Goal: Task Accomplishment & Management: Manage account settings

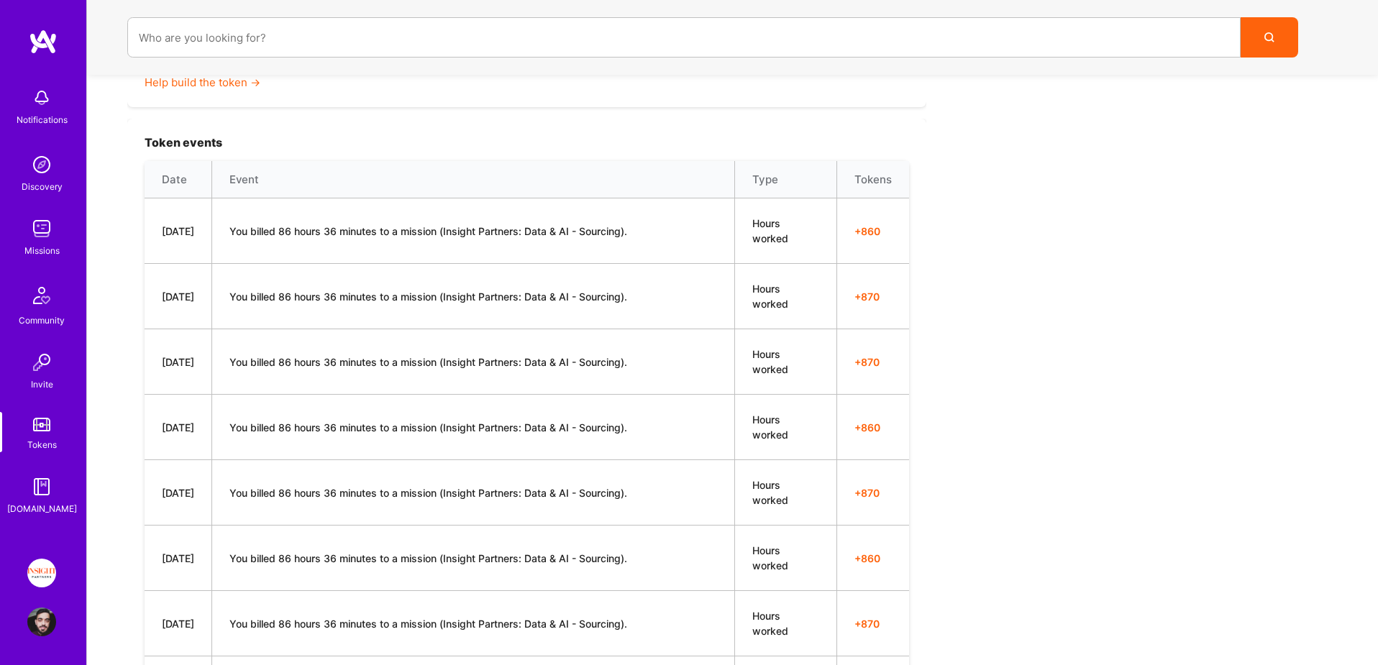
scroll to position [421, 0]
click at [45, 621] on img at bounding box center [41, 622] width 29 height 29
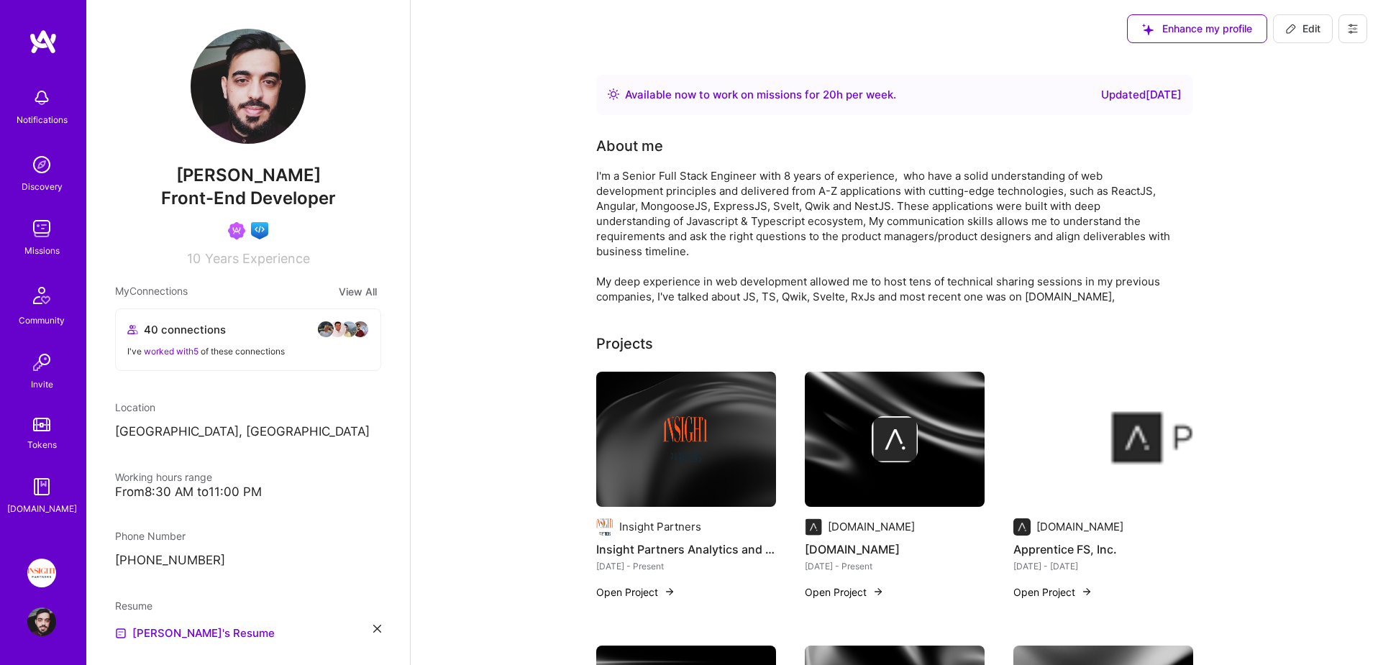
click at [43, 576] on img at bounding box center [41, 573] width 29 height 29
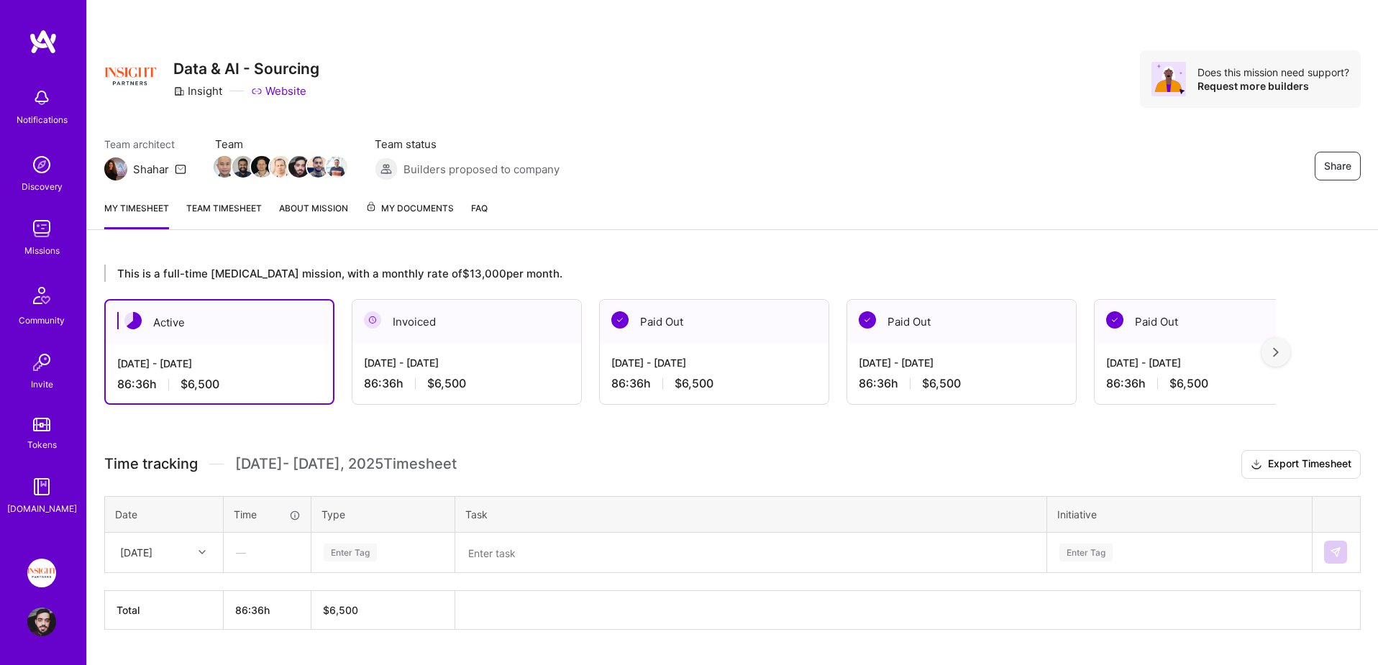
click at [1160, 362] on div "[DATE] - [DATE]" at bounding box center [1209, 362] width 206 height 15
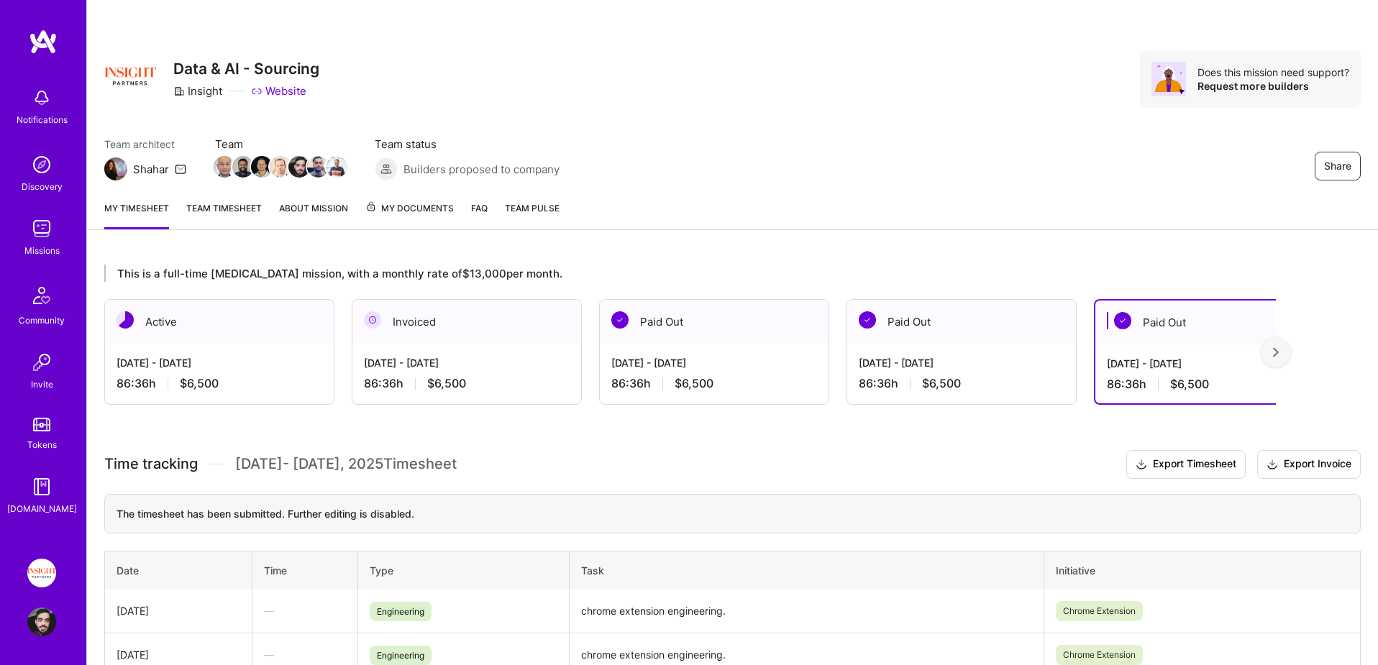
click at [1280, 354] on div at bounding box center [1275, 352] width 29 height 29
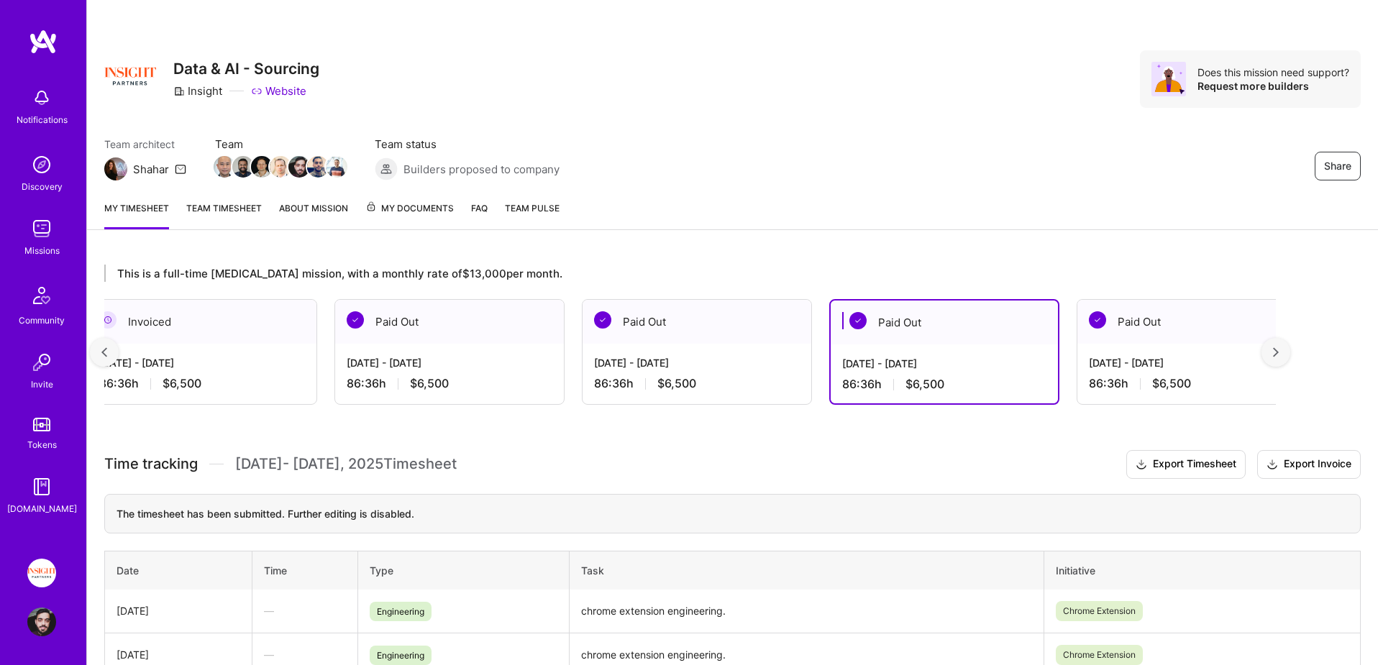
click at [1280, 354] on div at bounding box center [1275, 352] width 29 height 29
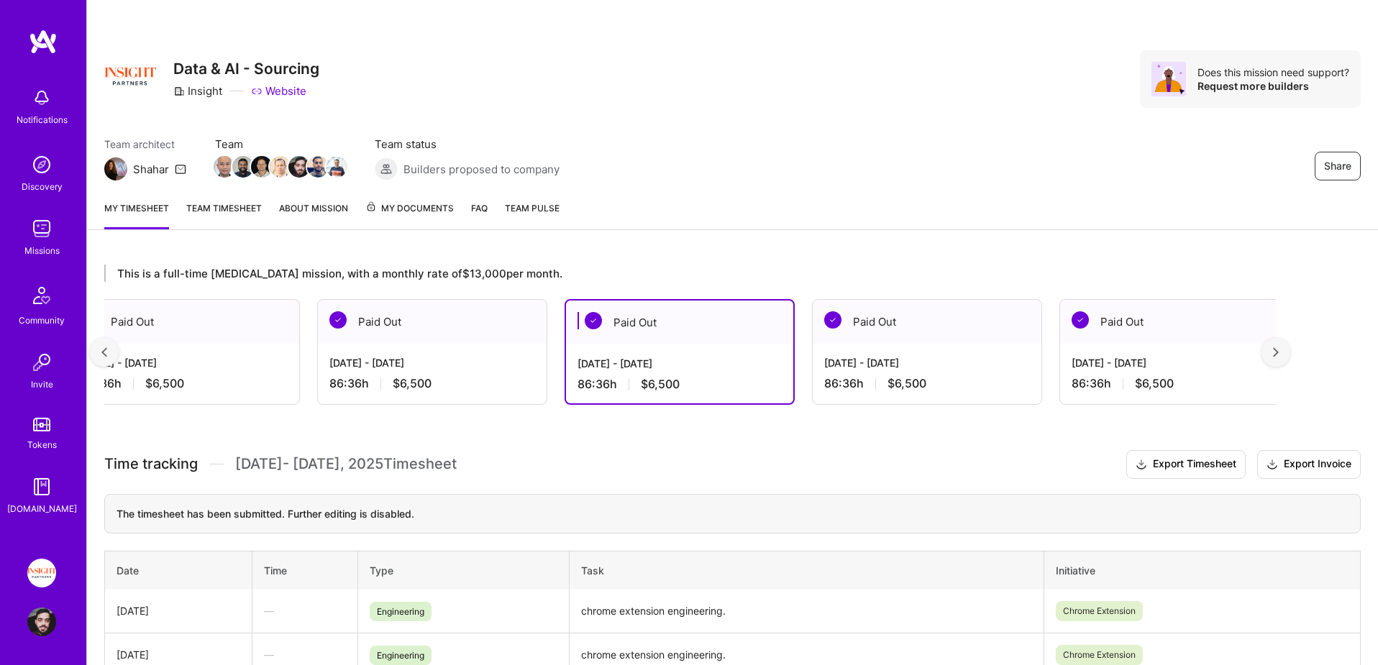
click at [1280, 354] on div at bounding box center [1275, 352] width 29 height 29
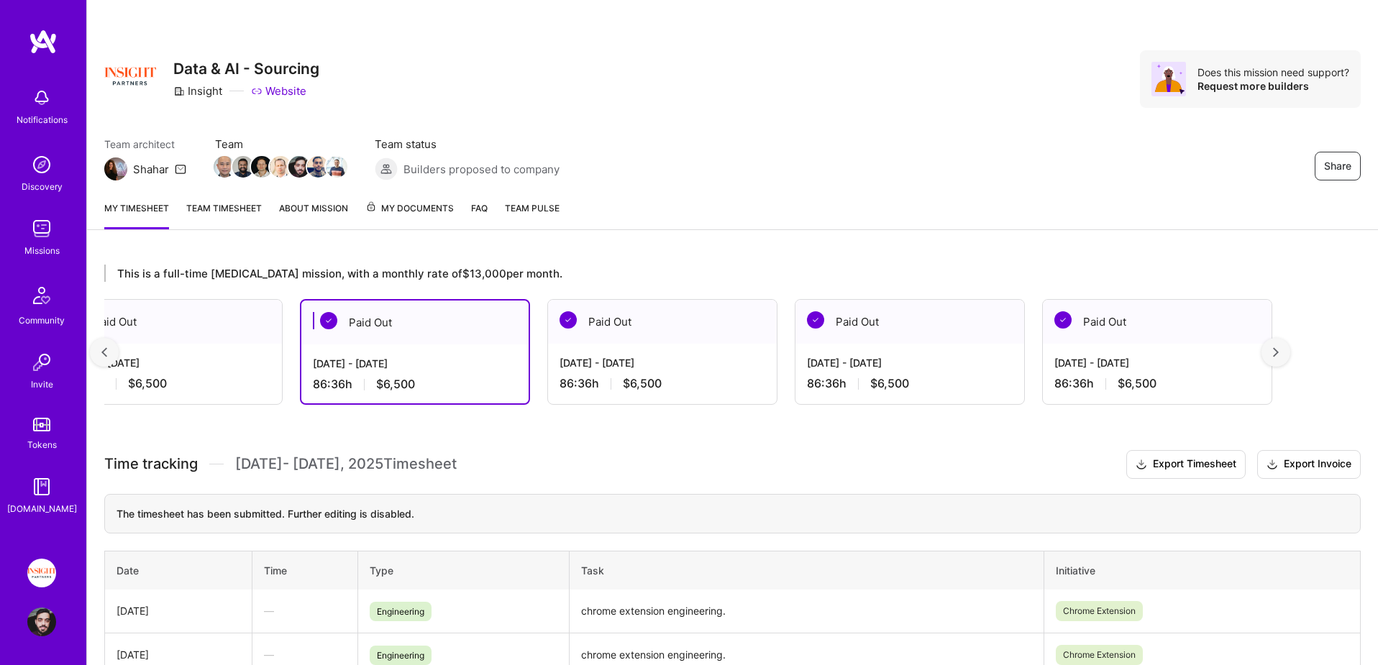
click at [1280, 354] on div at bounding box center [1275, 352] width 29 height 29
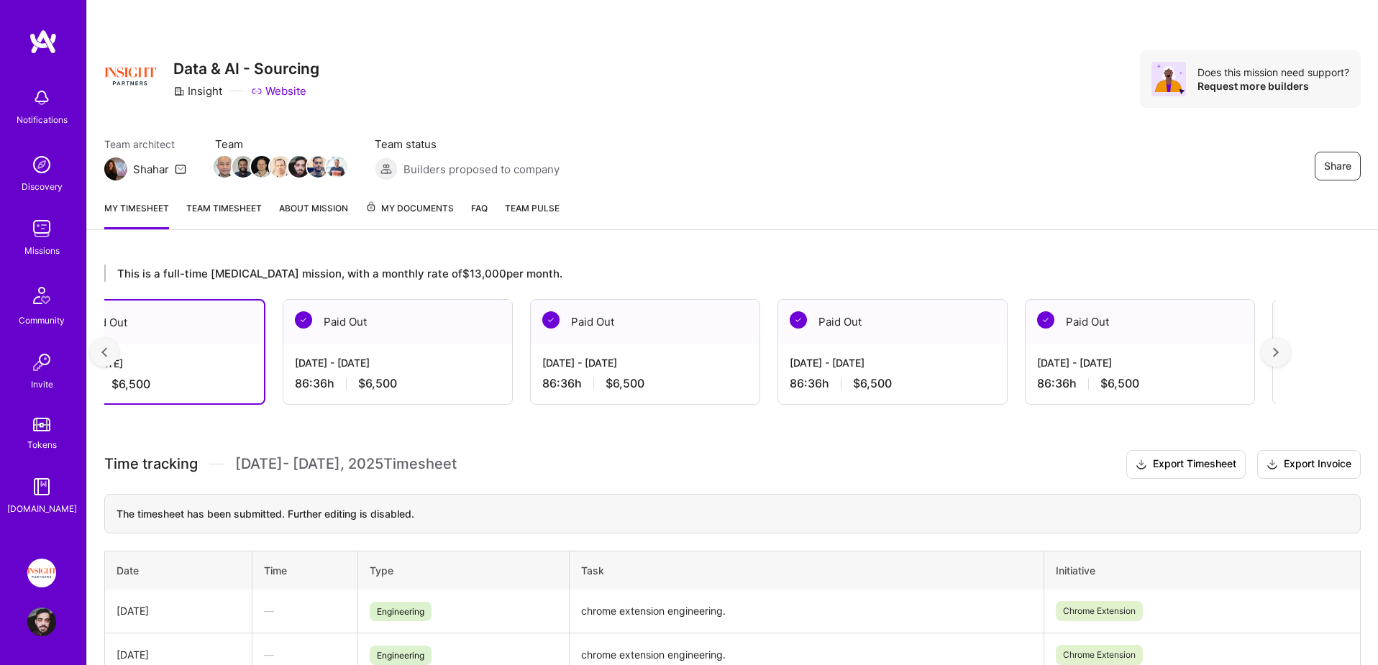
click at [1280, 354] on div at bounding box center [1275, 352] width 29 height 29
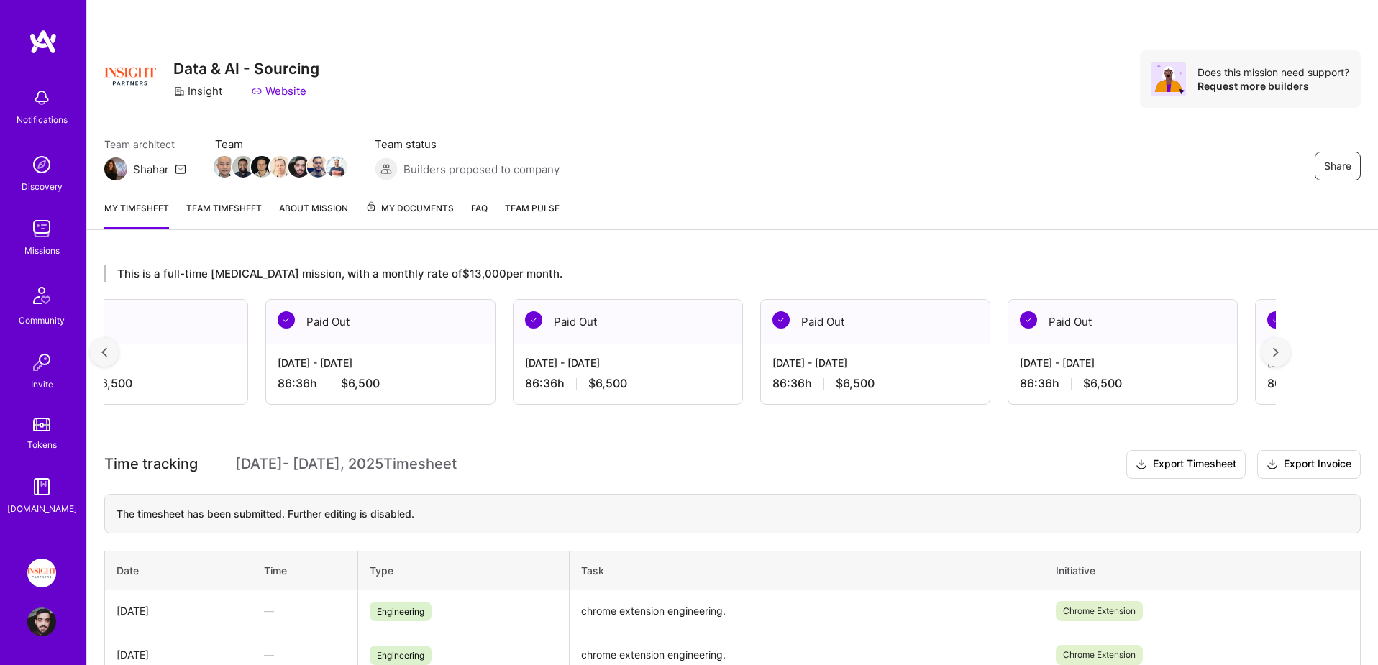
click at [1280, 354] on div at bounding box center [1275, 352] width 29 height 29
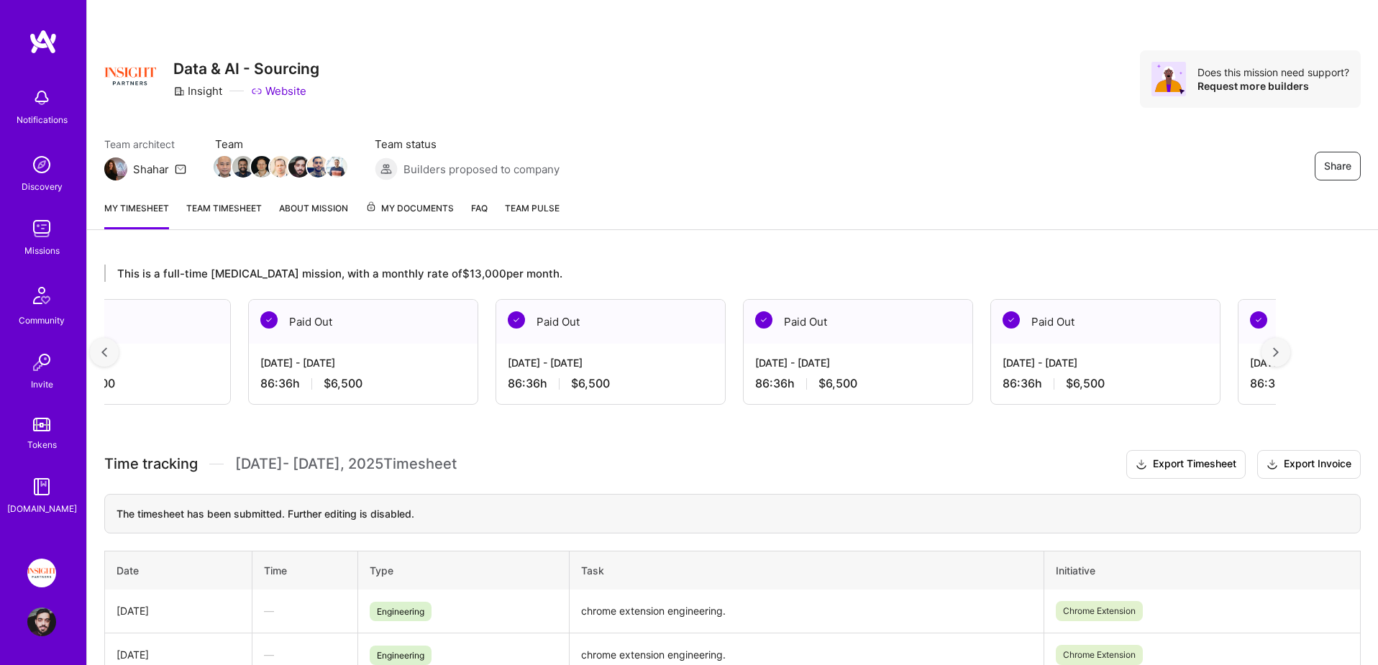
click at [1280, 354] on div at bounding box center [1275, 352] width 29 height 29
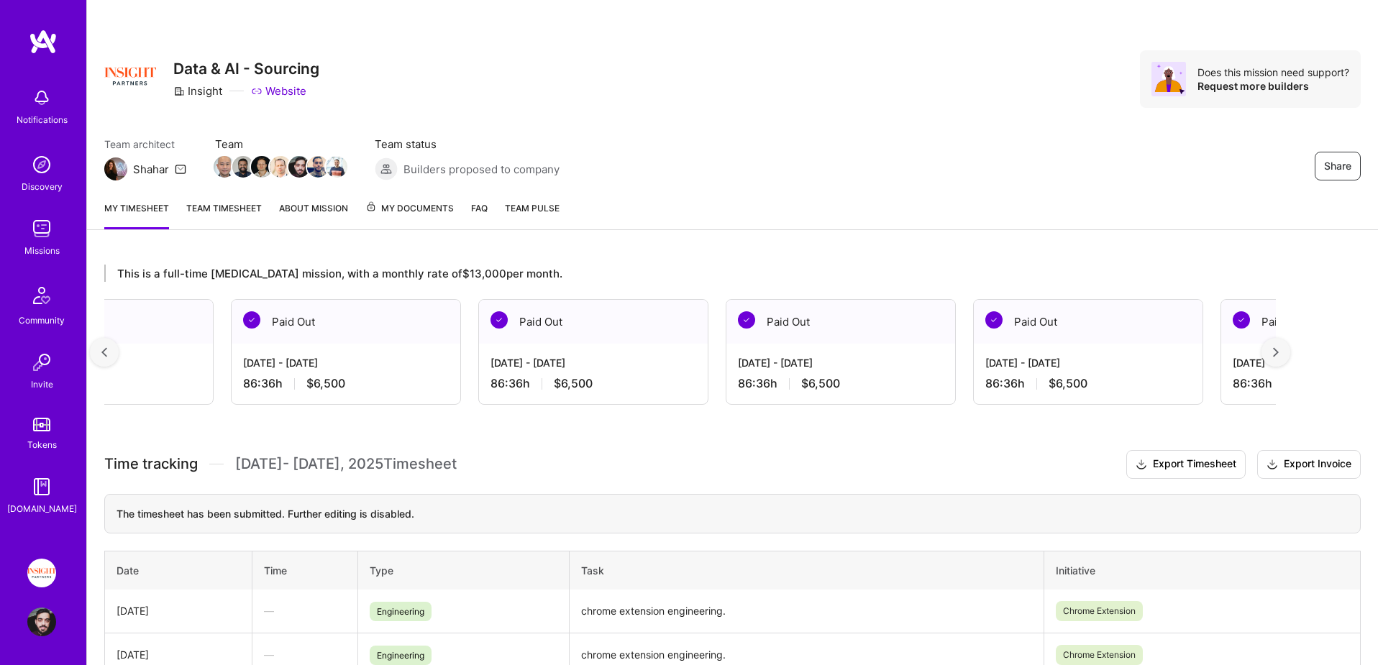
click at [1280, 354] on div at bounding box center [1275, 352] width 29 height 29
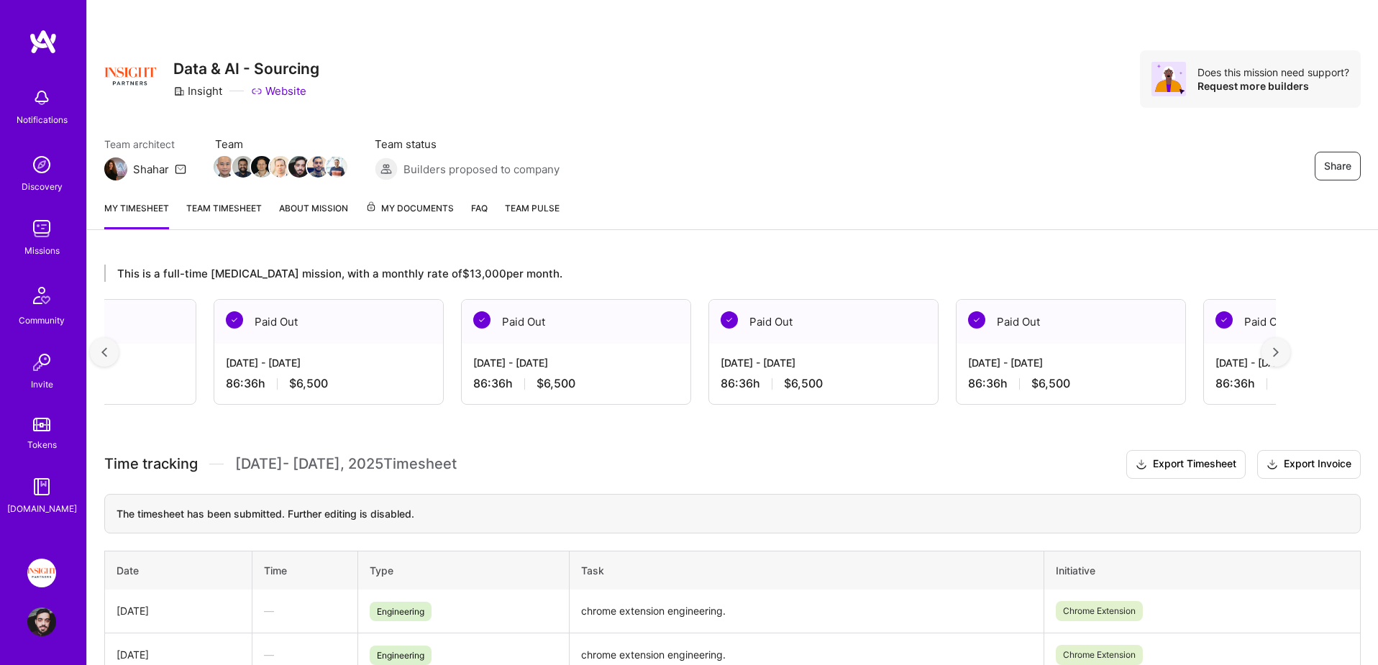
click at [1280, 354] on div at bounding box center [1275, 352] width 29 height 29
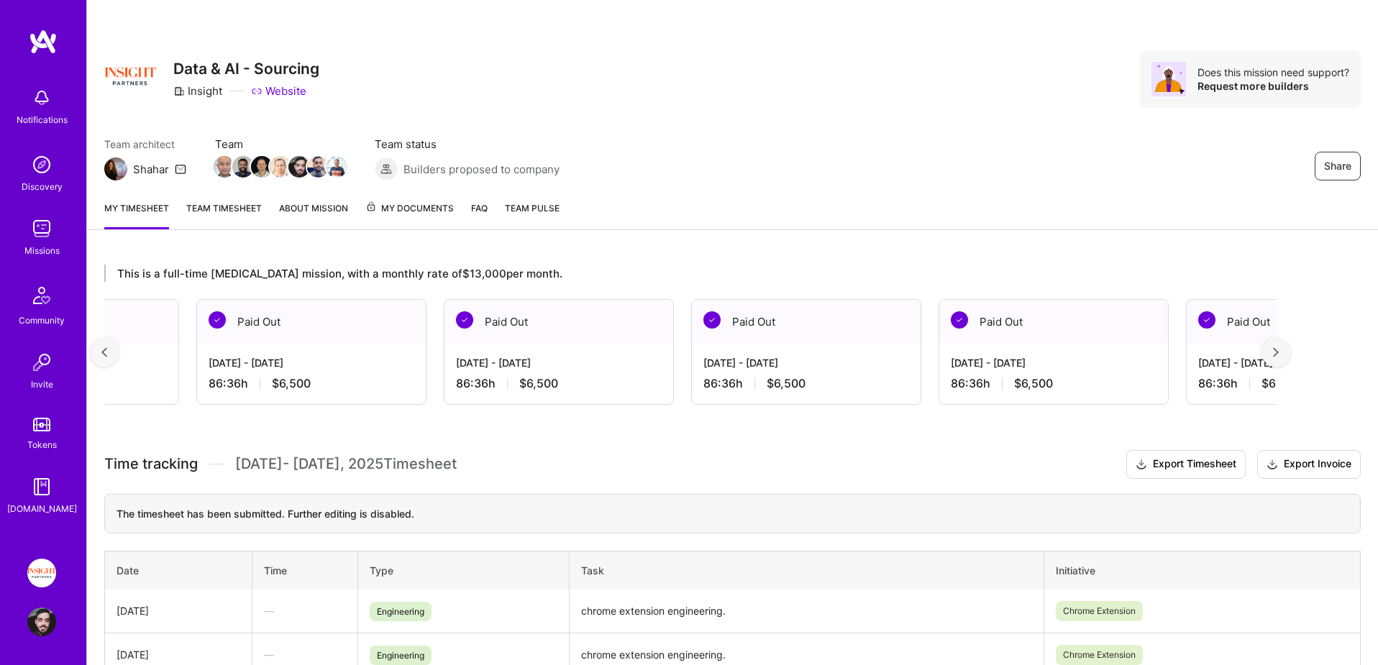
click at [1280, 354] on div at bounding box center [1275, 352] width 29 height 29
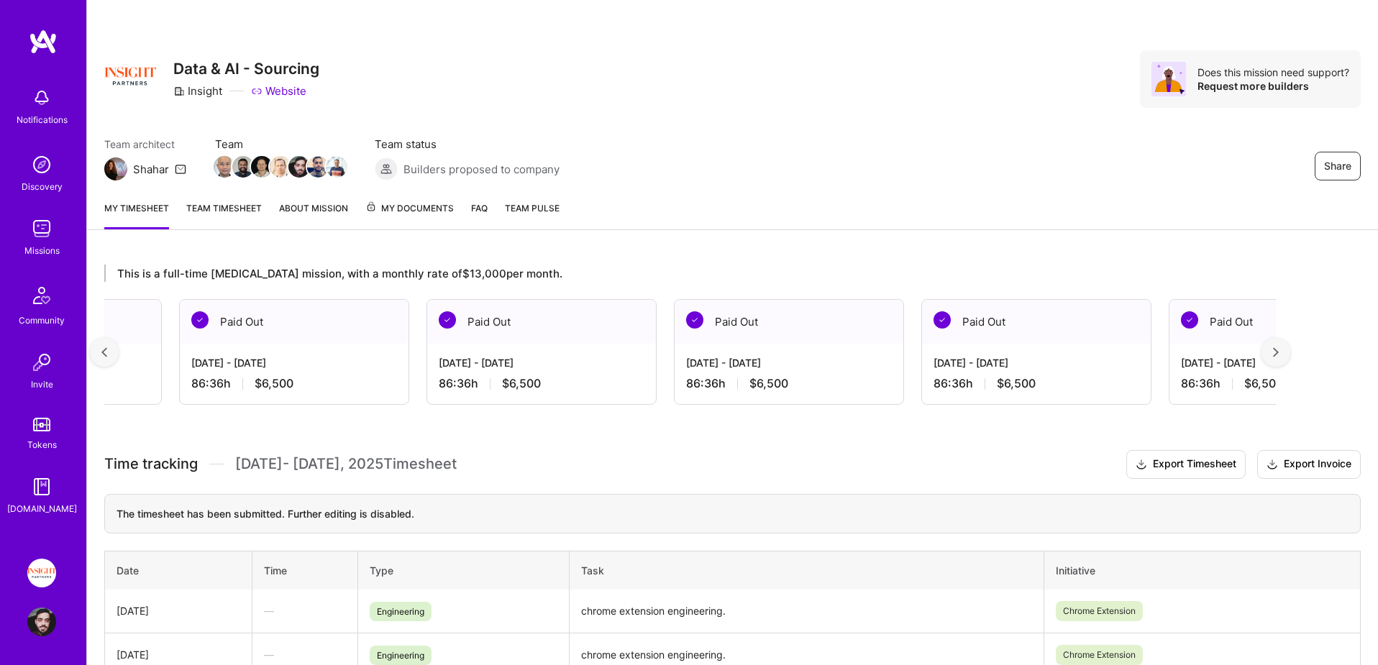
click at [1280, 354] on div at bounding box center [1275, 352] width 29 height 29
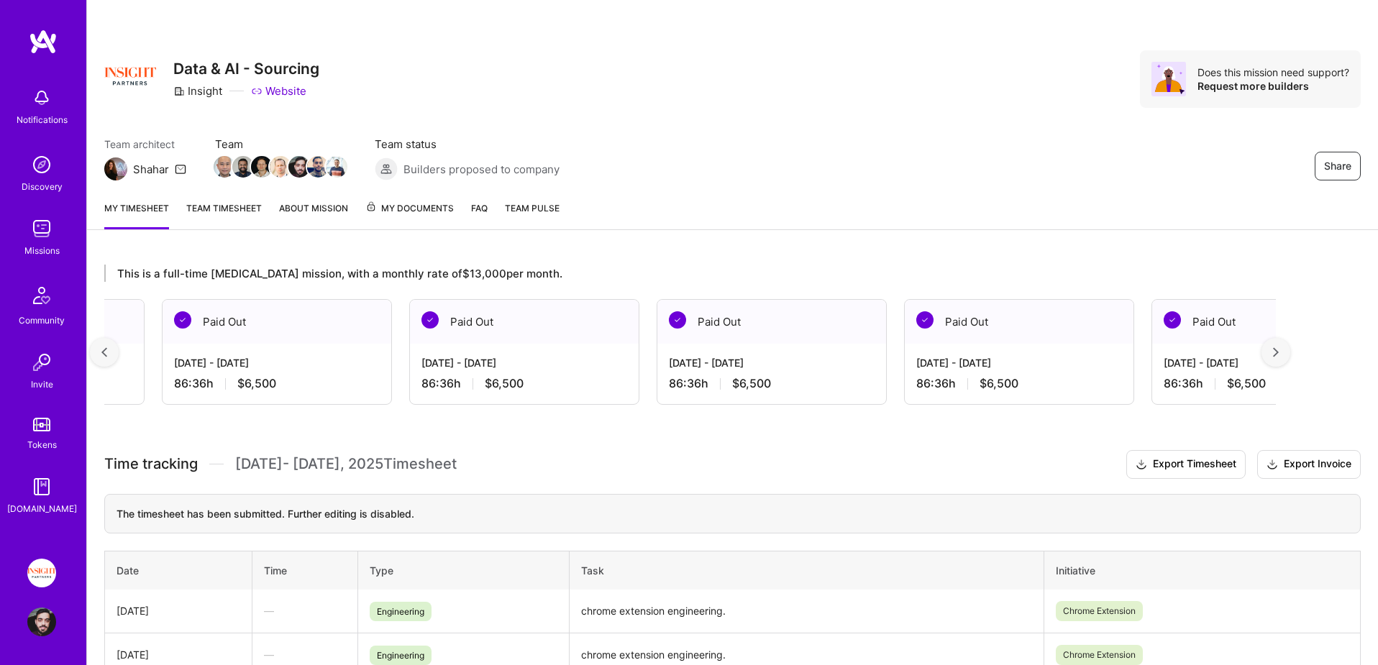
click at [1280, 354] on div at bounding box center [1275, 352] width 29 height 29
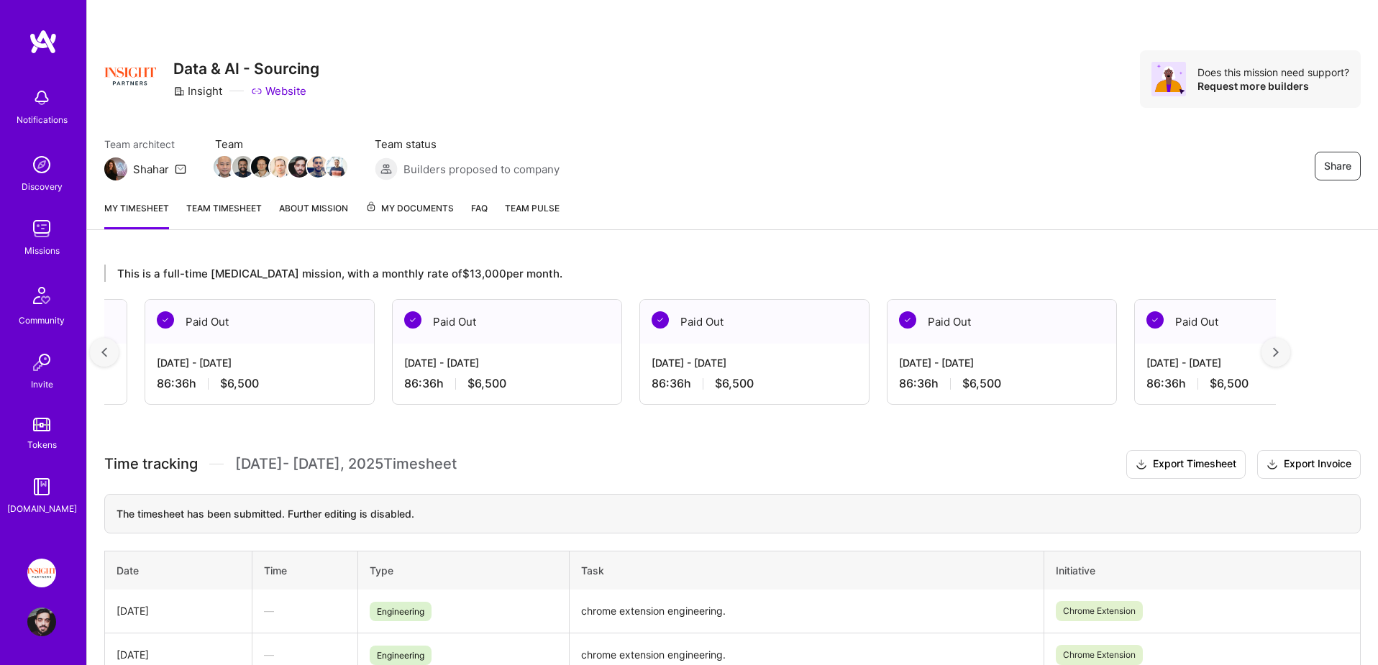
click at [1280, 354] on div at bounding box center [1275, 352] width 29 height 29
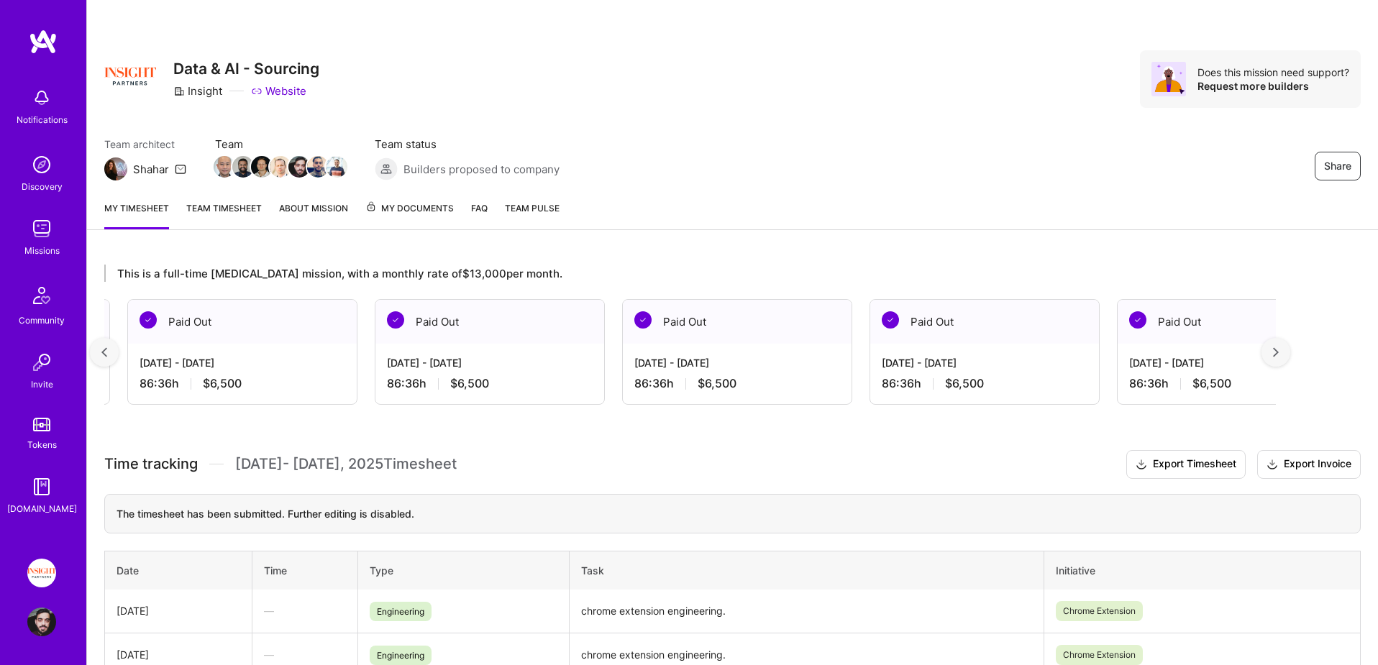
click at [1280, 354] on div at bounding box center [1275, 352] width 29 height 29
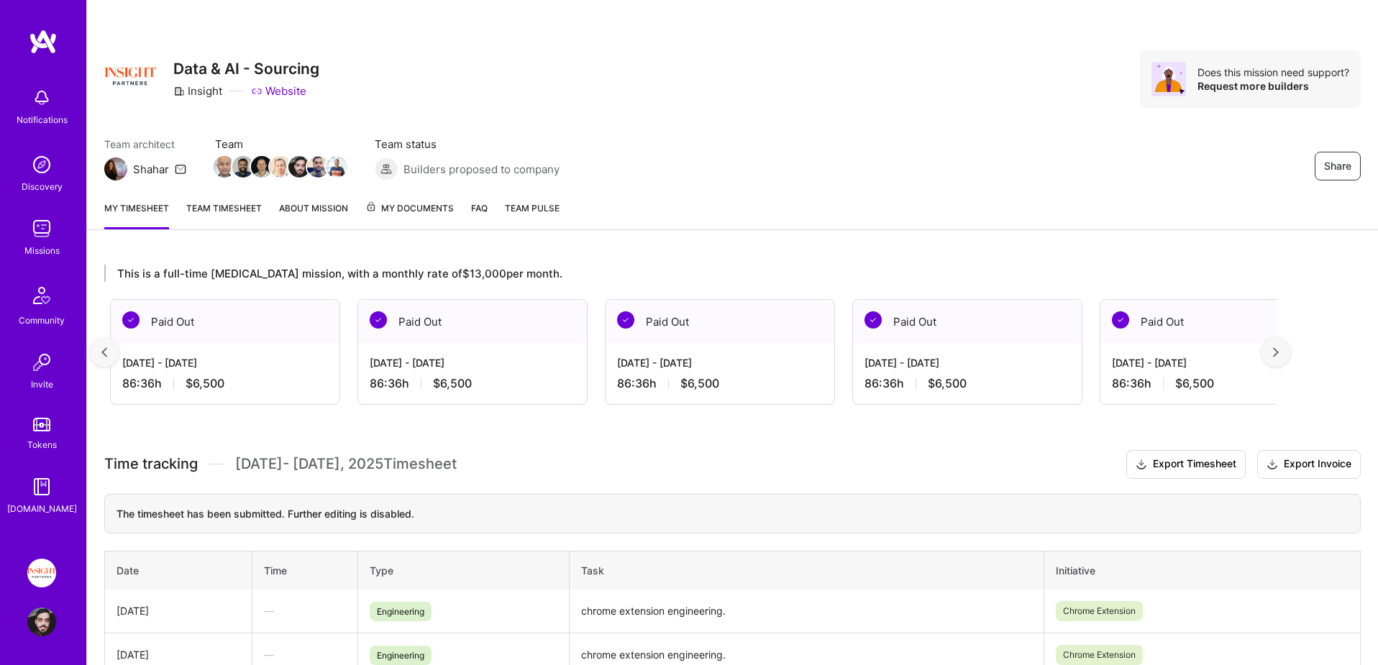
click at [1280, 354] on div at bounding box center [1275, 352] width 29 height 29
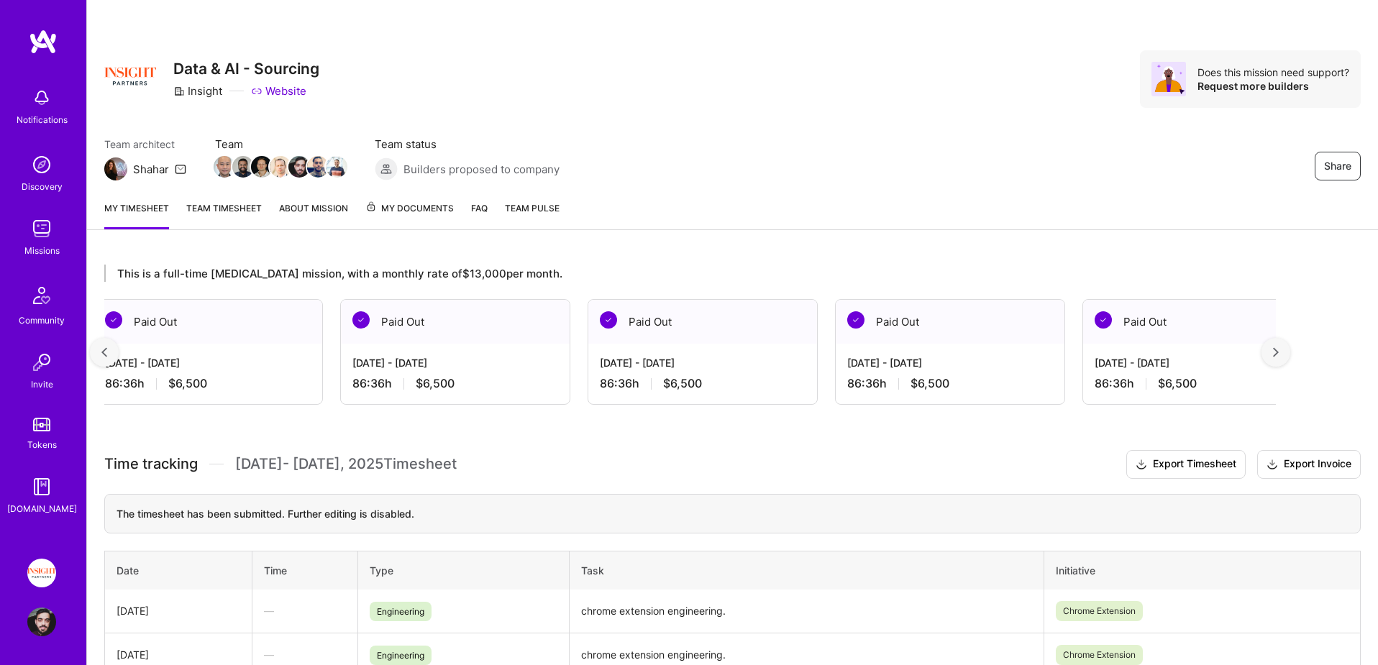
click at [1280, 354] on div at bounding box center [1275, 352] width 29 height 29
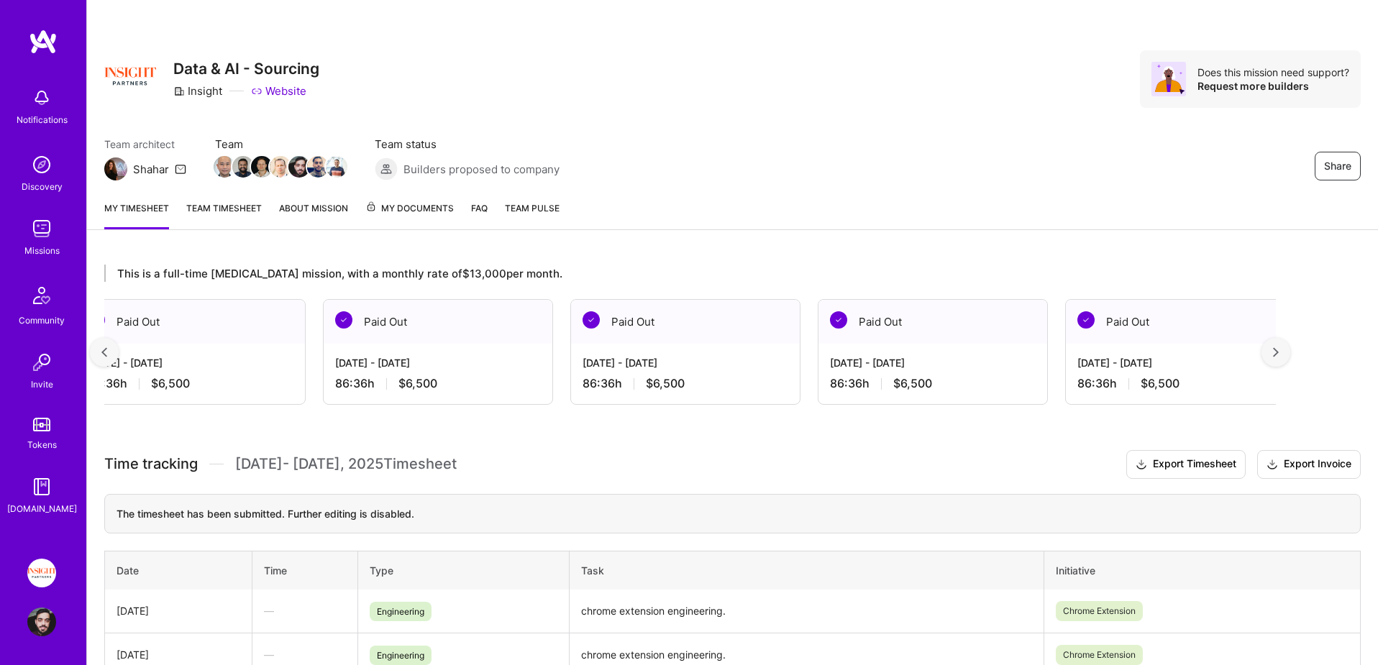
click at [1280, 354] on div at bounding box center [1275, 352] width 29 height 29
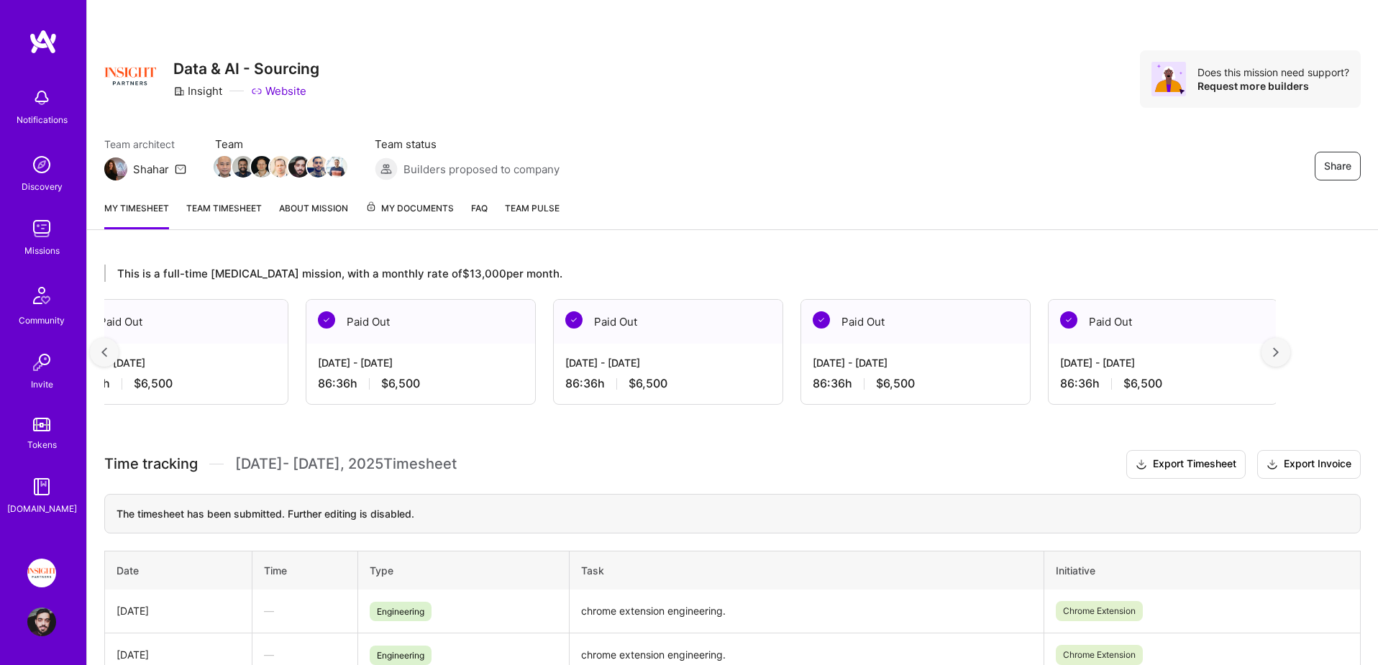
click at [1280, 354] on div at bounding box center [1275, 352] width 29 height 29
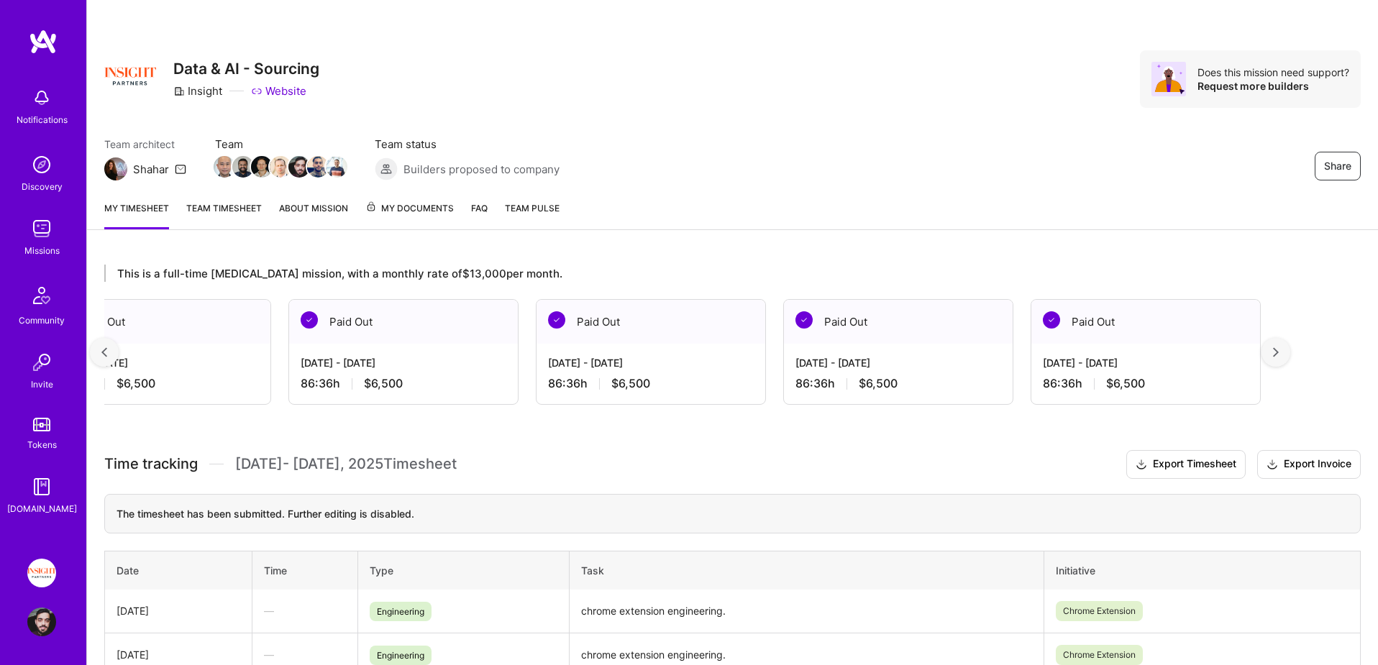
click at [1280, 354] on div at bounding box center [1275, 352] width 29 height 29
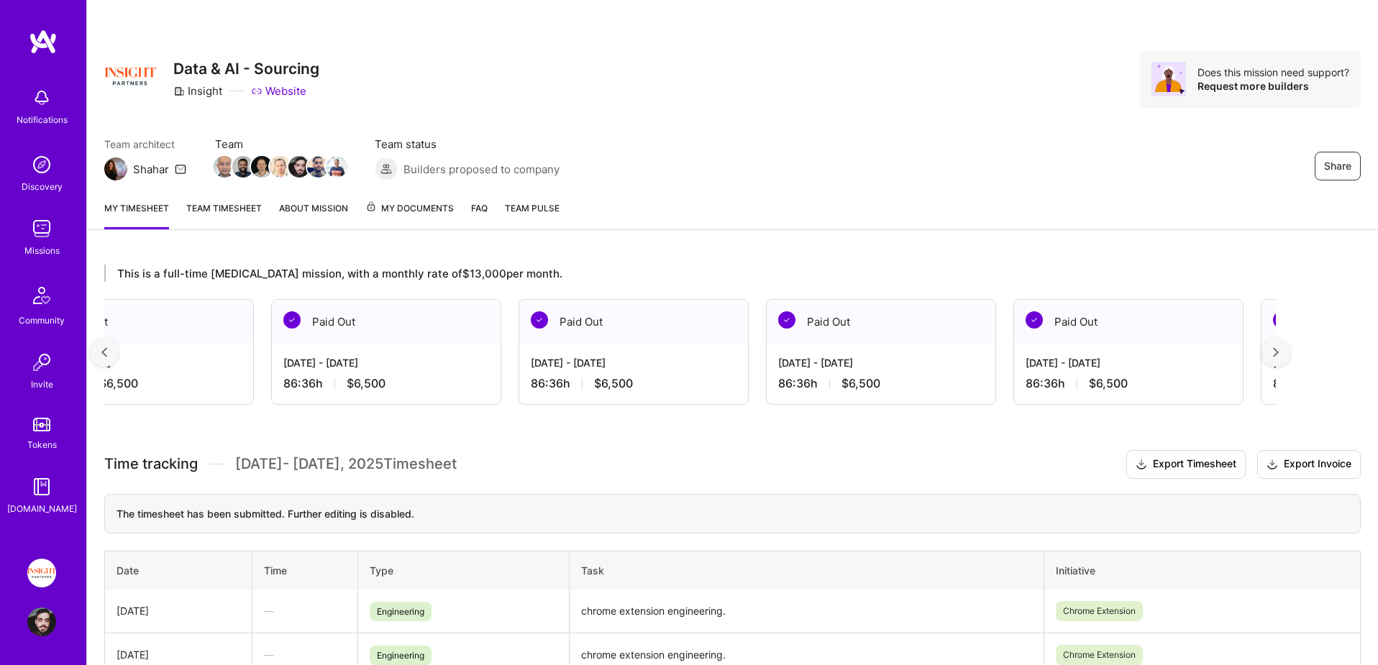
click at [1280, 354] on div at bounding box center [1275, 352] width 29 height 29
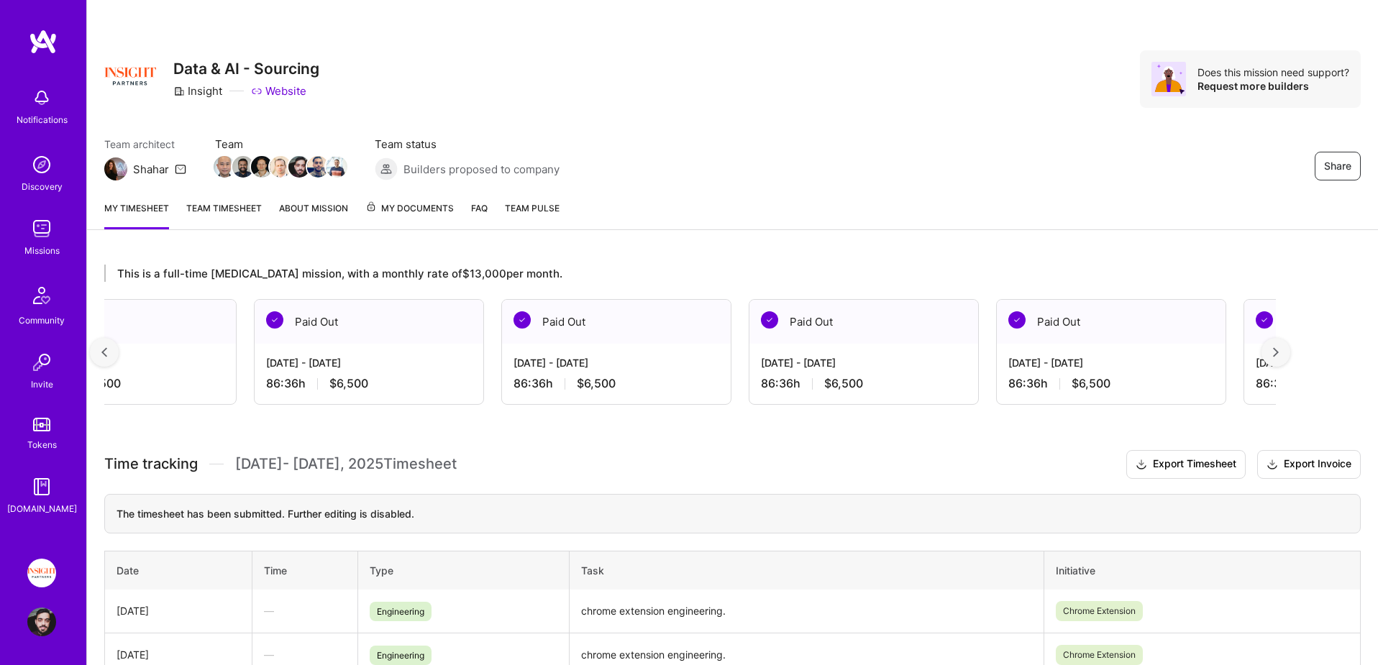
click at [1280, 354] on div at bounding box center [1275, 352] width 29 height 29
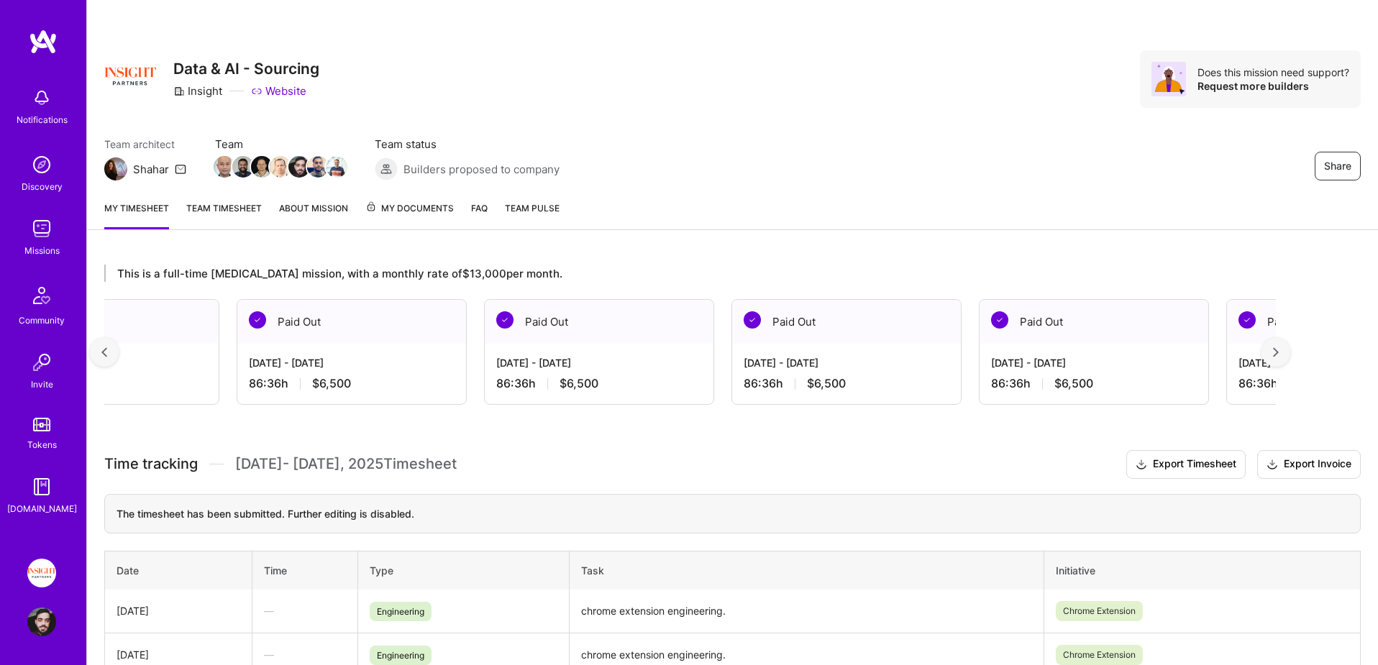
click at [1280, 354] on div at bounding box center [1275, 352] width 29 height 29
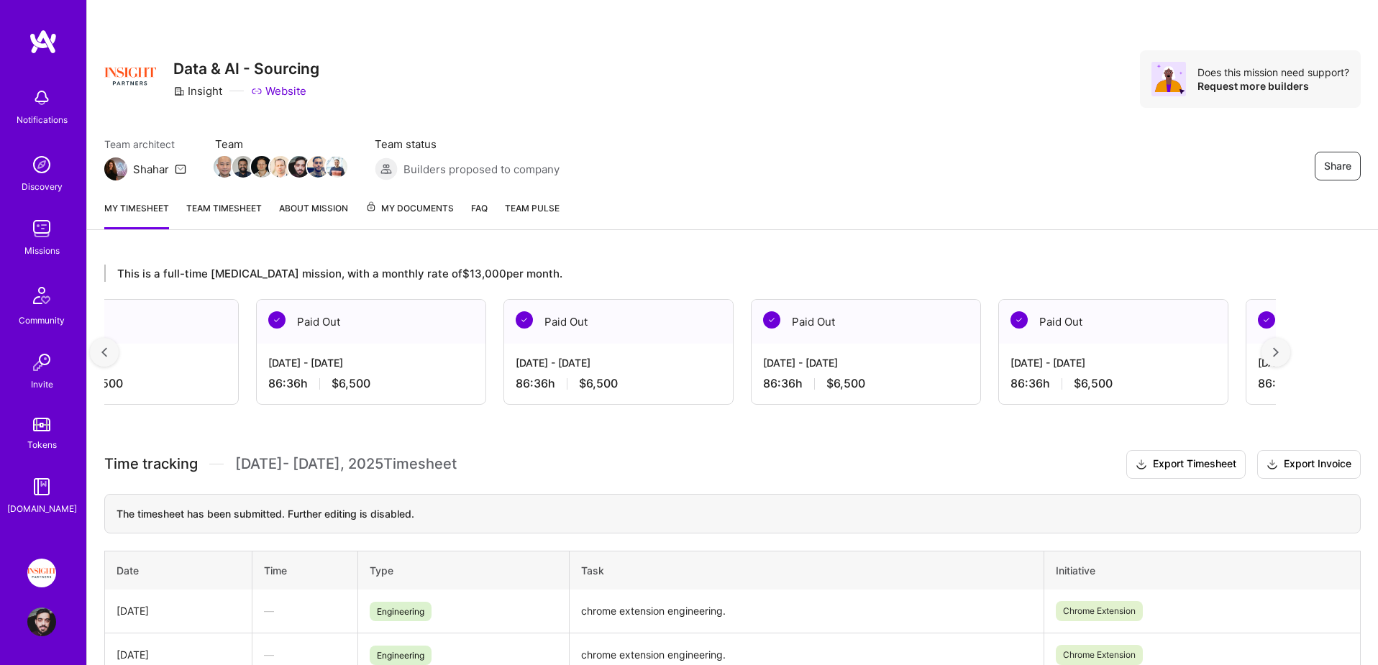
scroll to position [0, 5821]
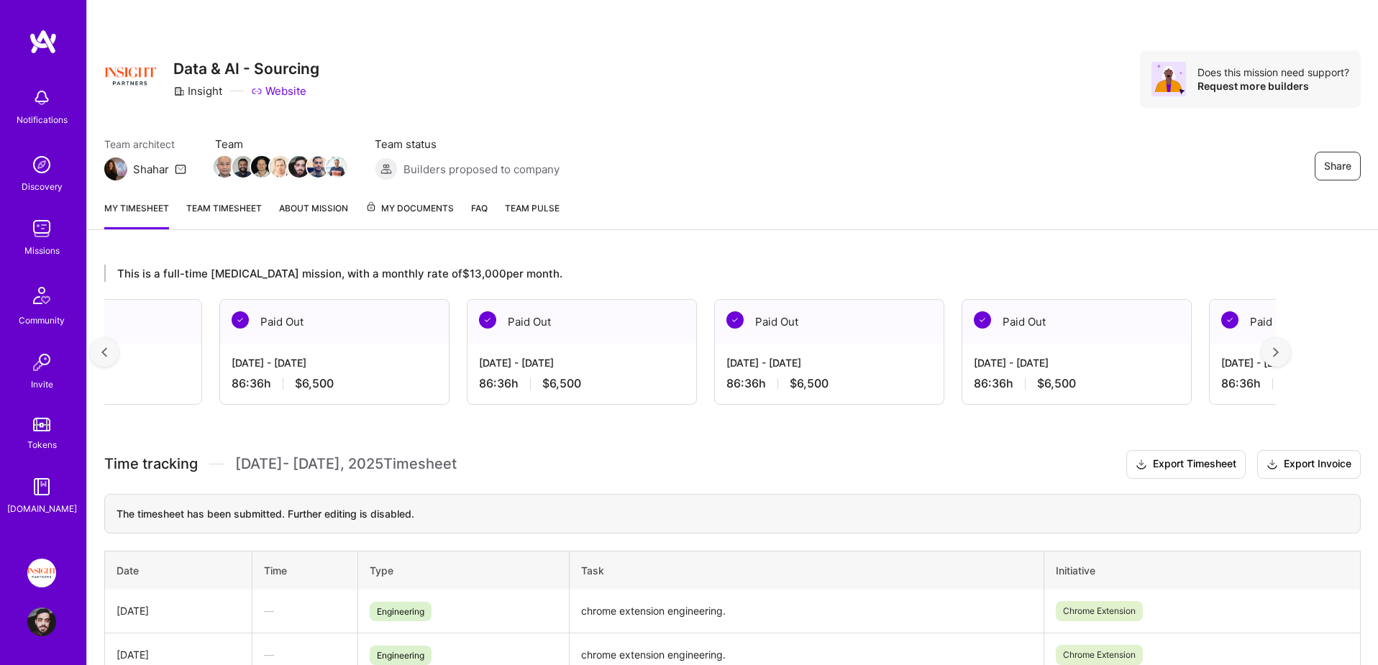
click at [1273, 347] on img at bounding box center [1276, 352] width 6 height 10
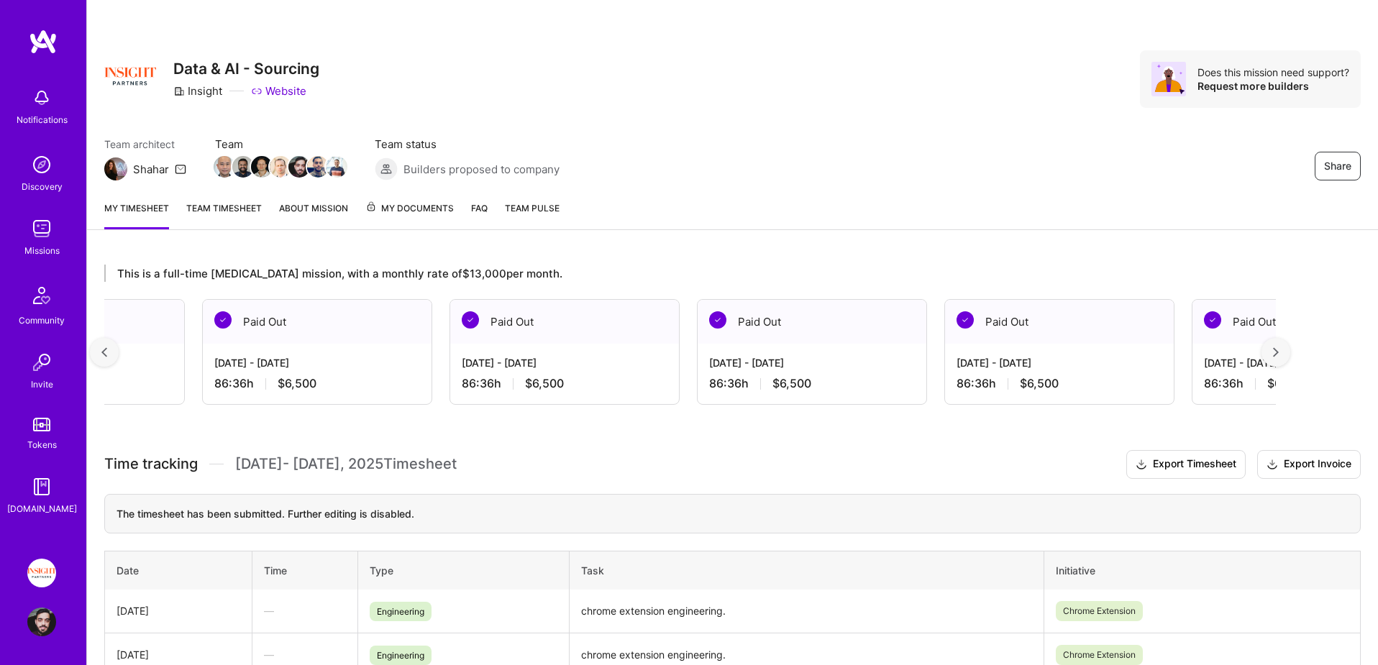
click at [1273, 347] on img at bounding box center [1276, 352] width 6 height 10
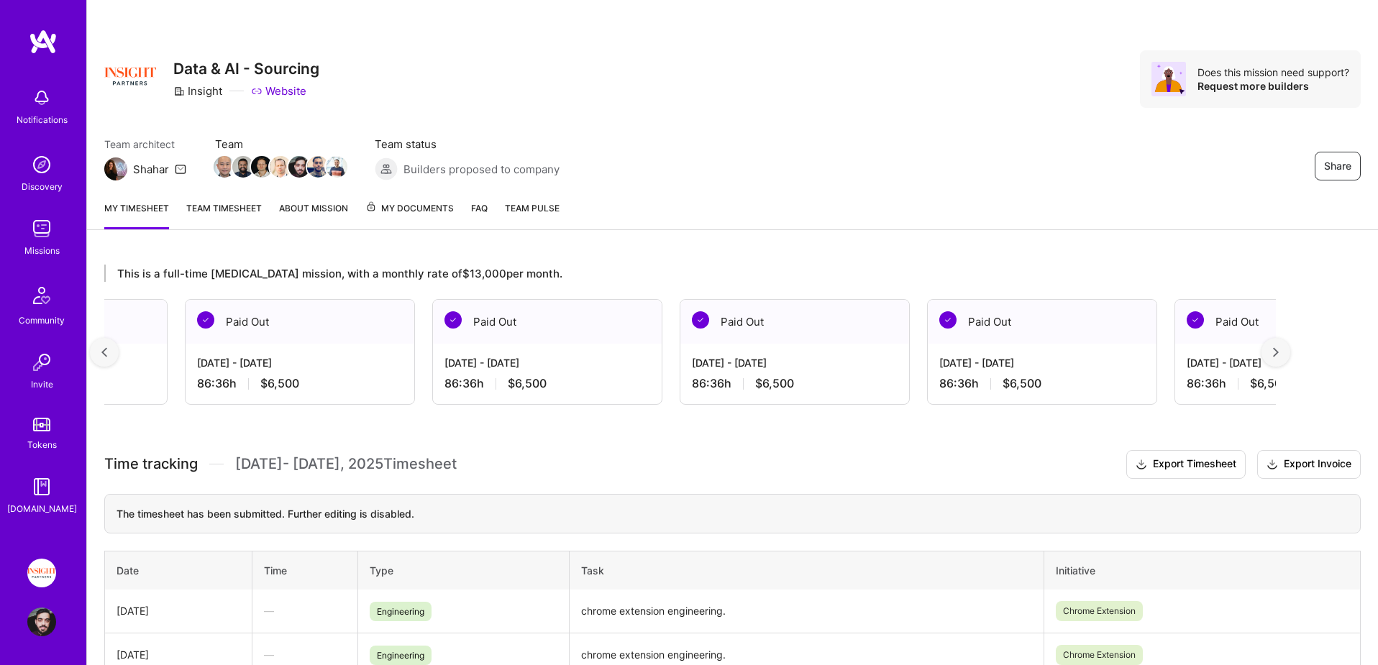
click at [1273, 347] on img at bounding box center [1276, 352] width 6 height 10
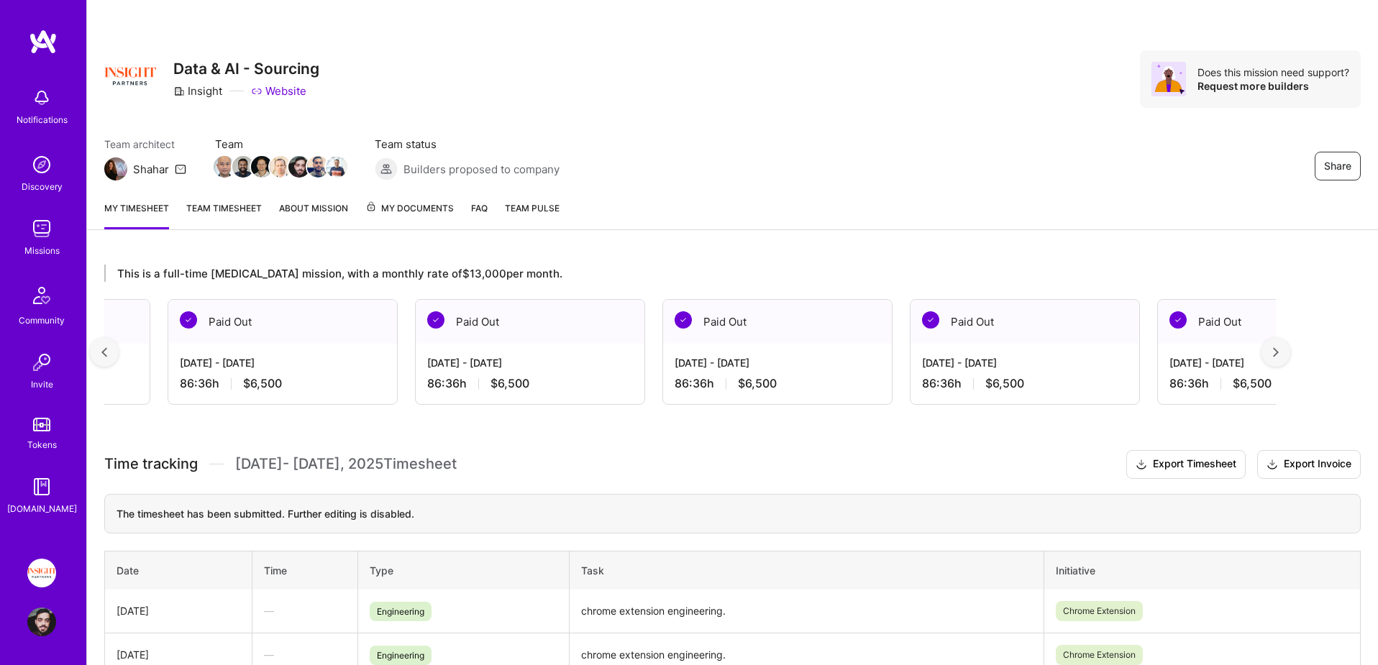
click at [1273, 347] on img at bounding box center [1276, 352] width 6 height 10
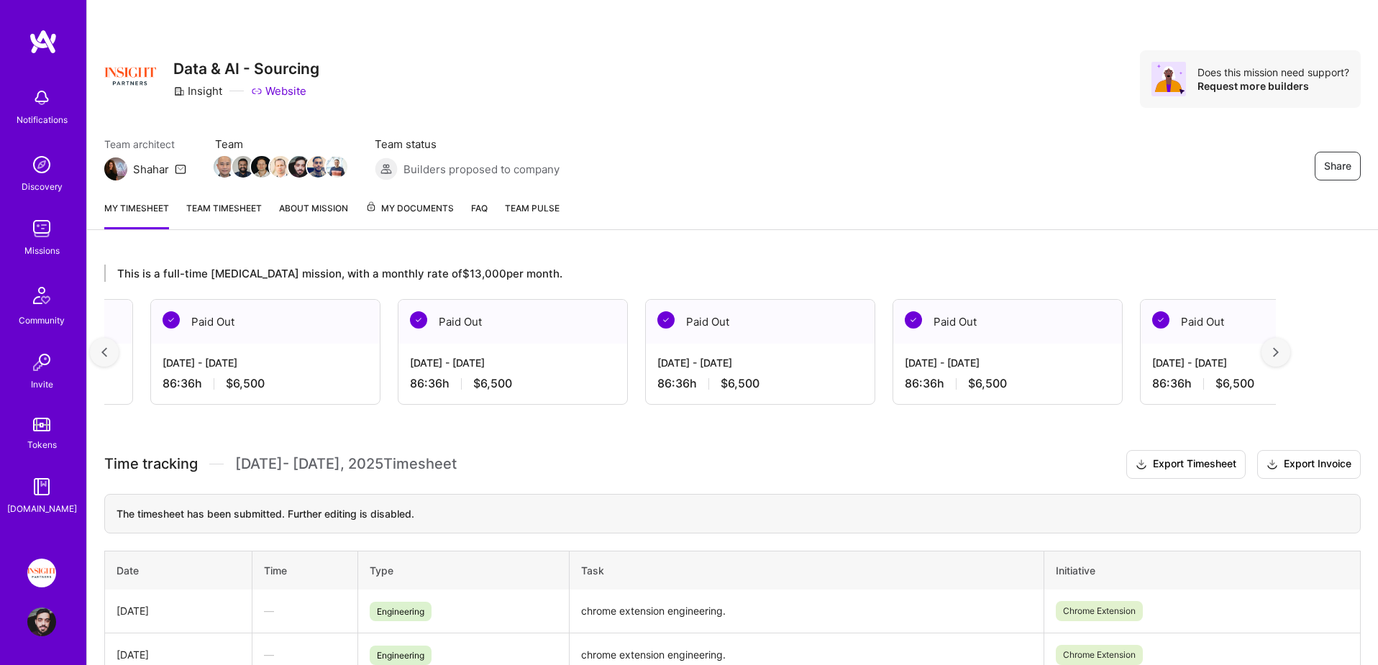
click at [1273, 347] on img at bounding box center [1276, 352] width 6 height 10
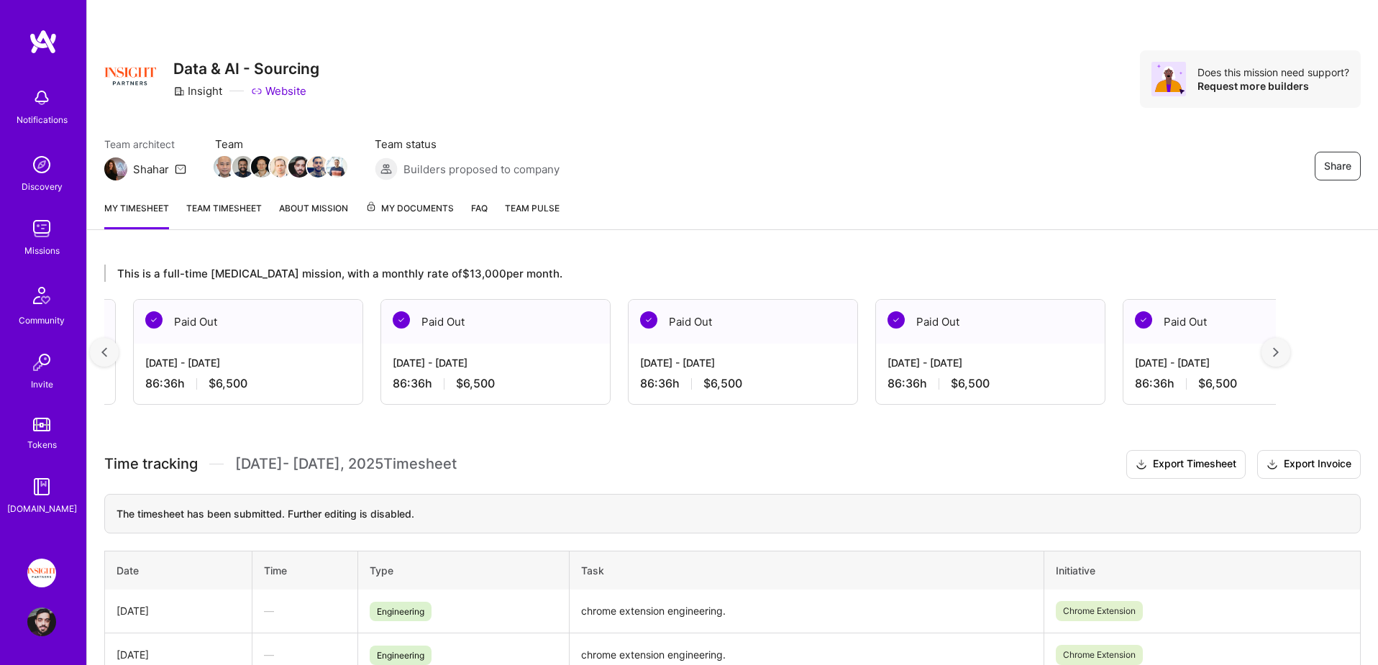
click at [1273, 347] on img at bounding box center [1276, 352] width 6 height 10
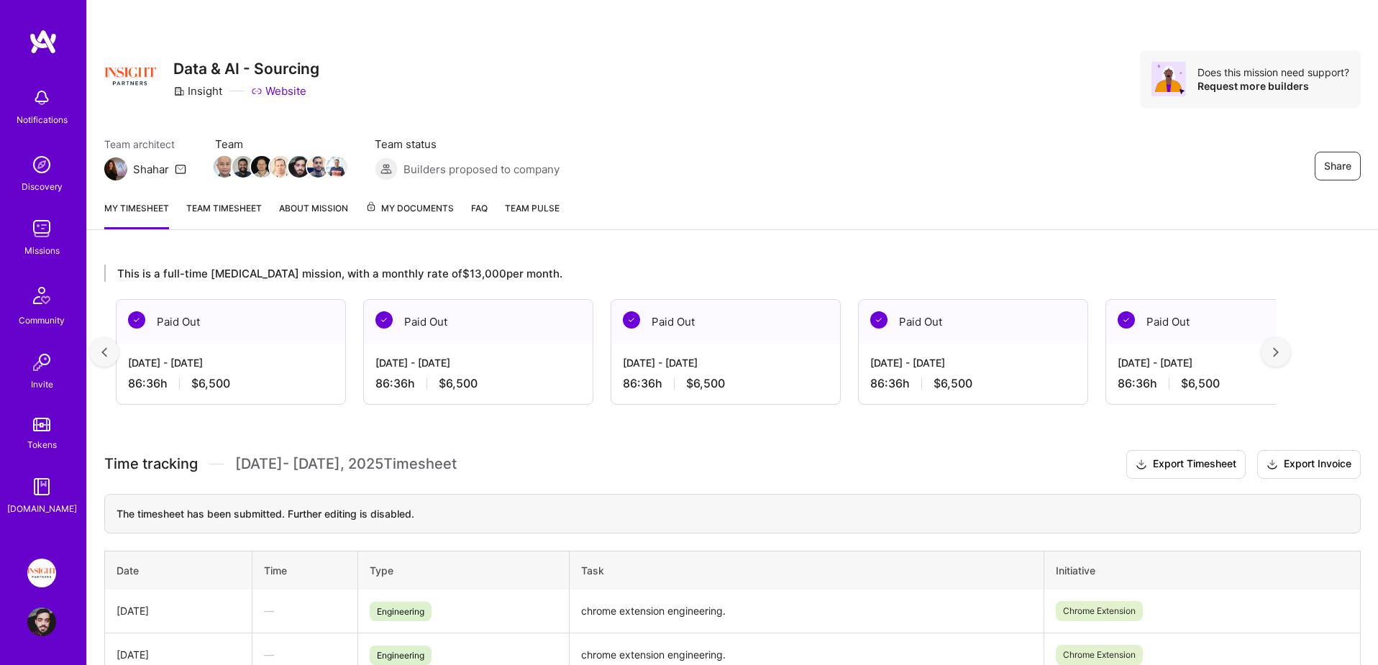
click at [1273, 347] on img at bounding box center [1276, 352] width 6 height 10
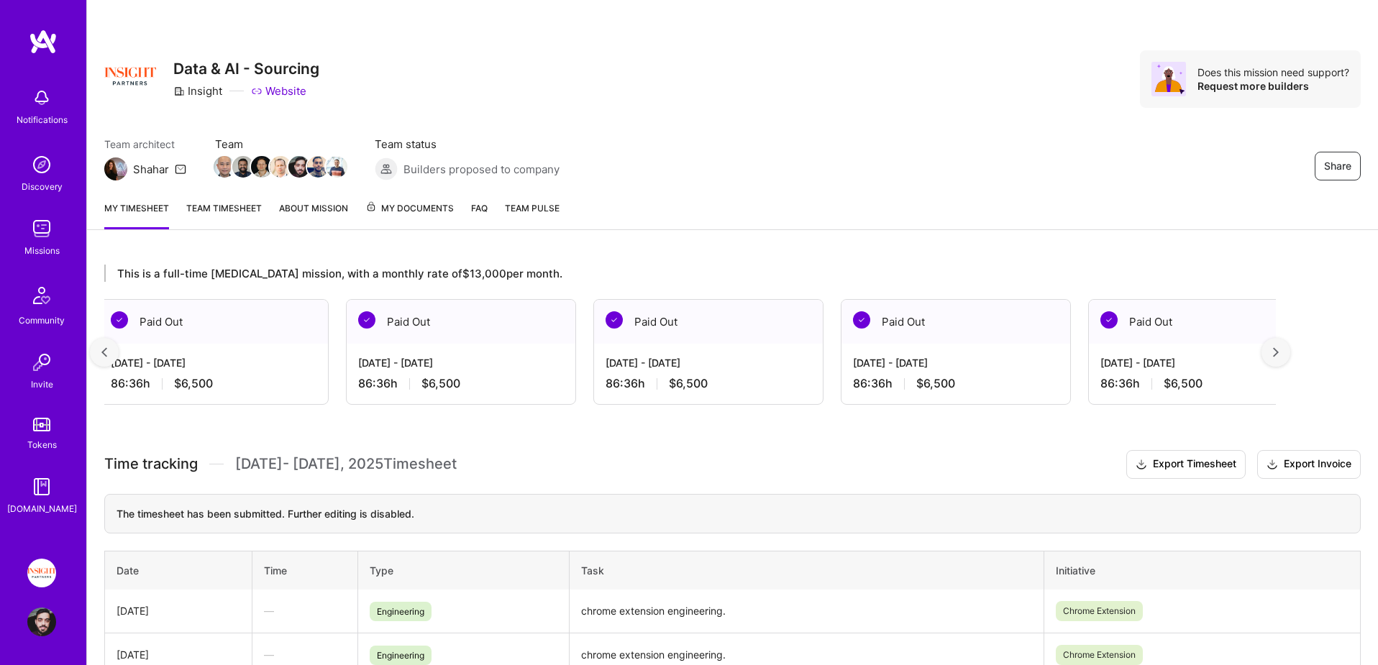
click at [1273, 347] on img at bounding box center [1276, 352] width 6 height 10
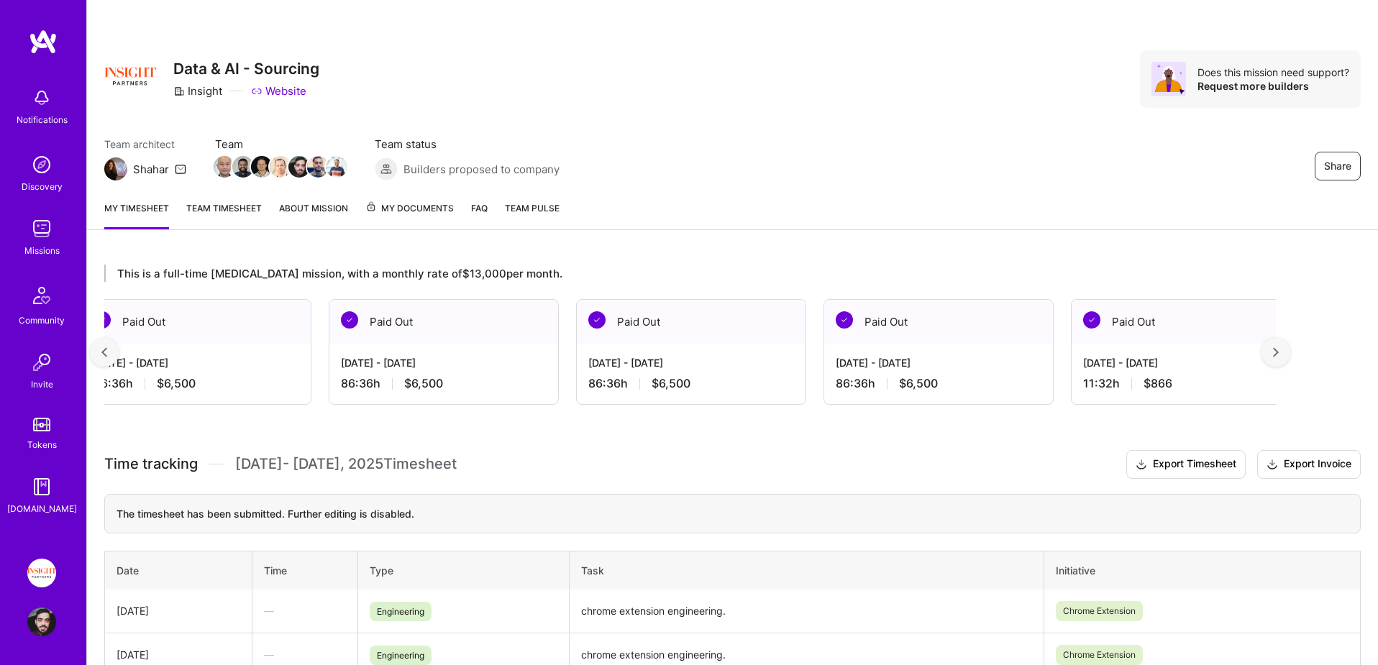
click at [1273, 347] on img at bounding box center [1276, 352] width 6 height 10
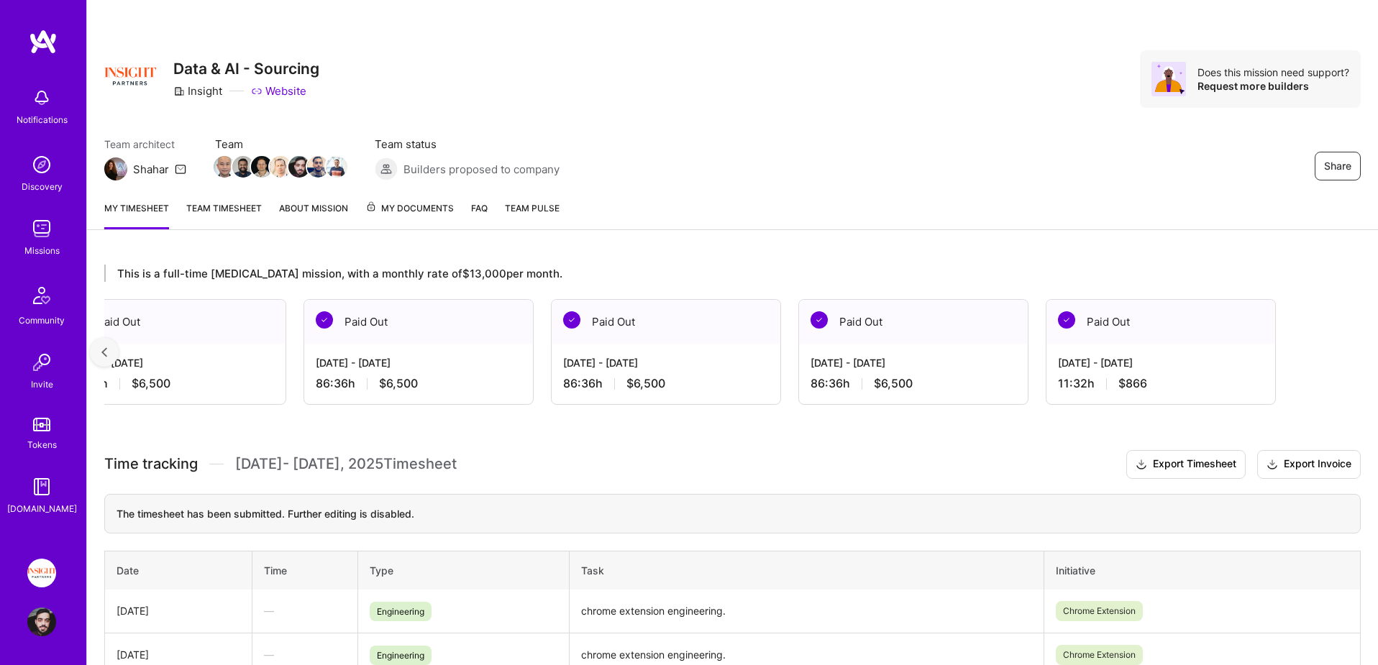
click at [42, 569] on img at bounding box center [41, 573] width 29 height 29
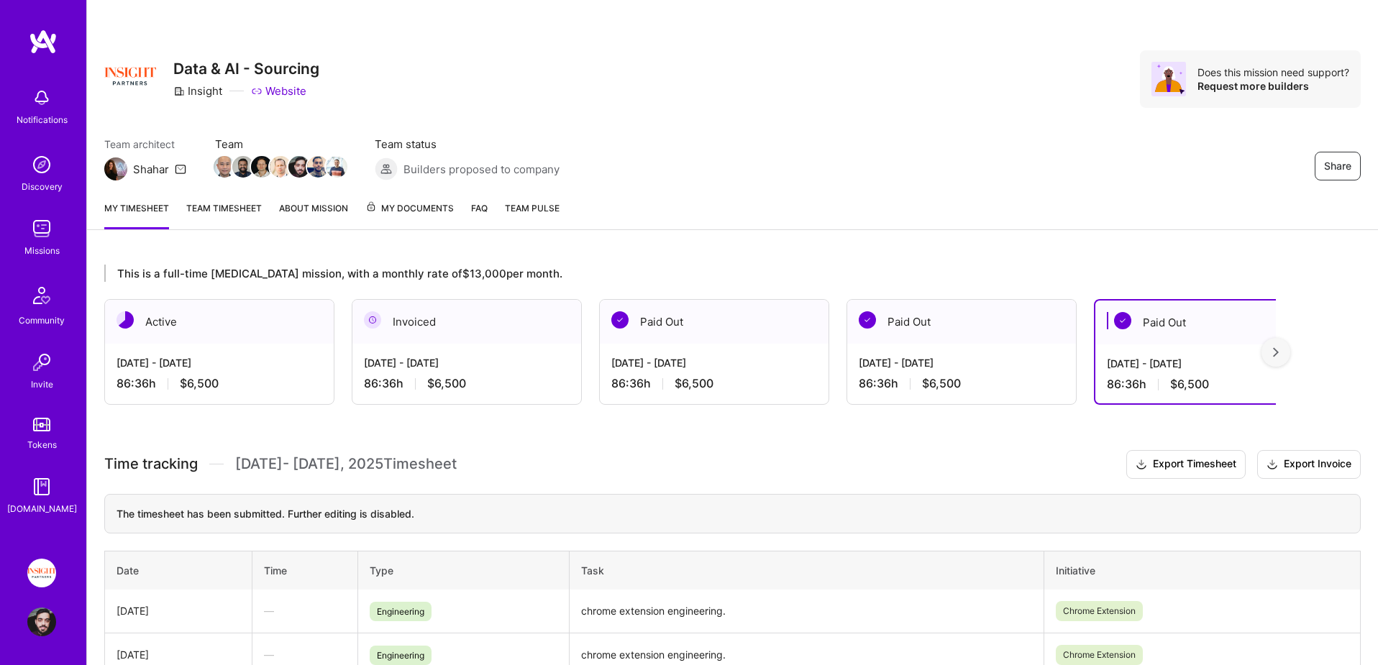
click at [38, 580] on img at bounding box center [41, 573] width 29 height 29
click at [40, 570] on img at bounding box center [41, 573] width 29 height 29
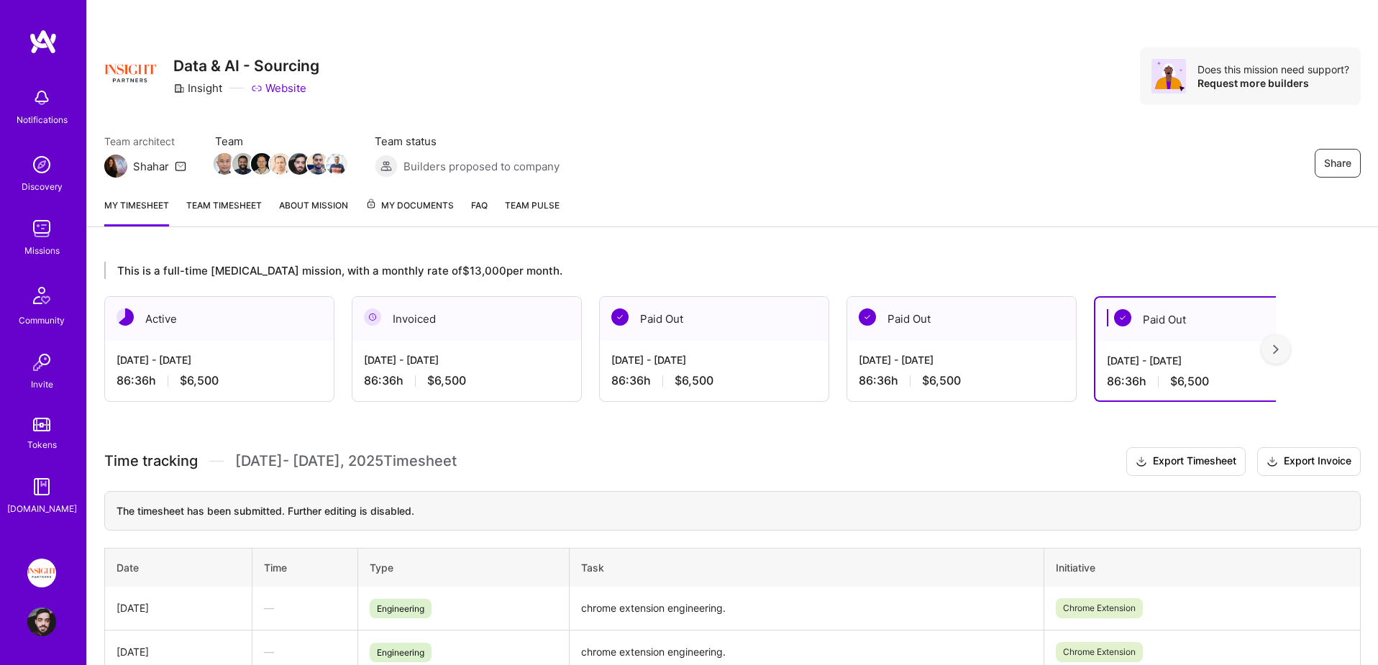
click at [37, 429] on img at bounding box center [41, 425] width 17 height 14
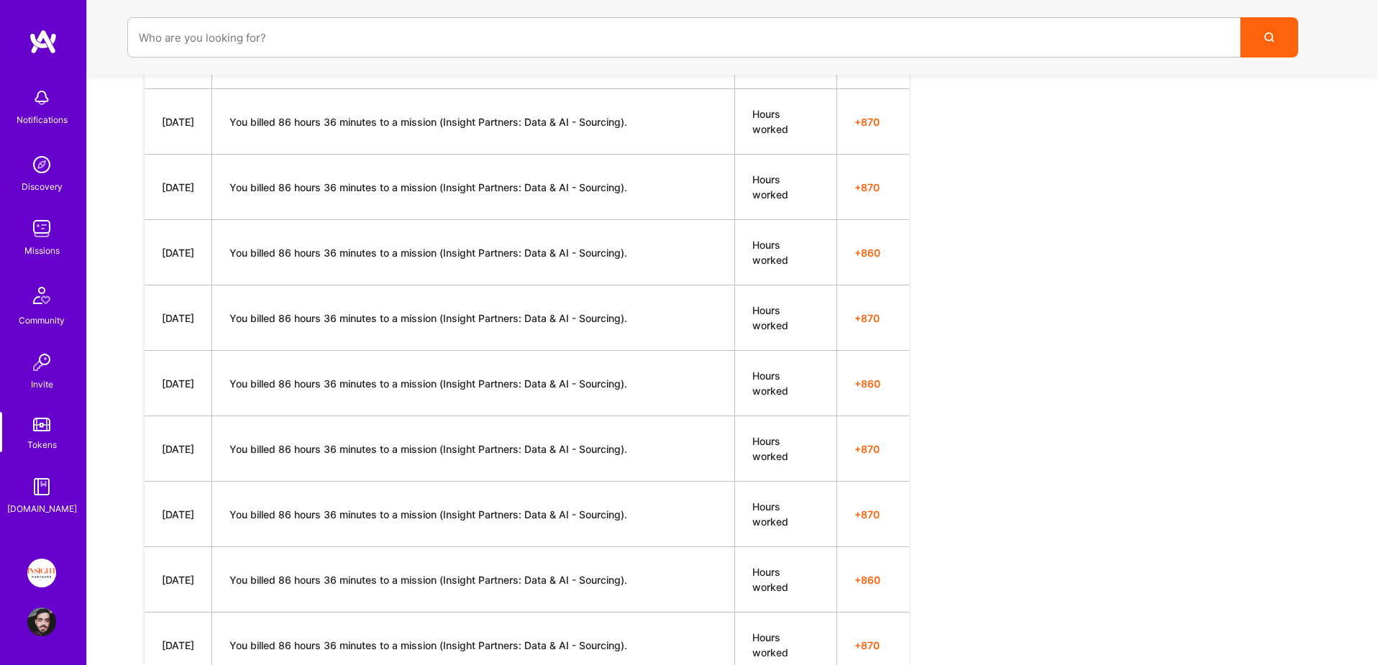
scroll to position [597, 0]
click at [43, 626] on img at bounding box center [41, 622] width 29 height 29
